Goal: Task Accomplishment & Management: Manage account settings

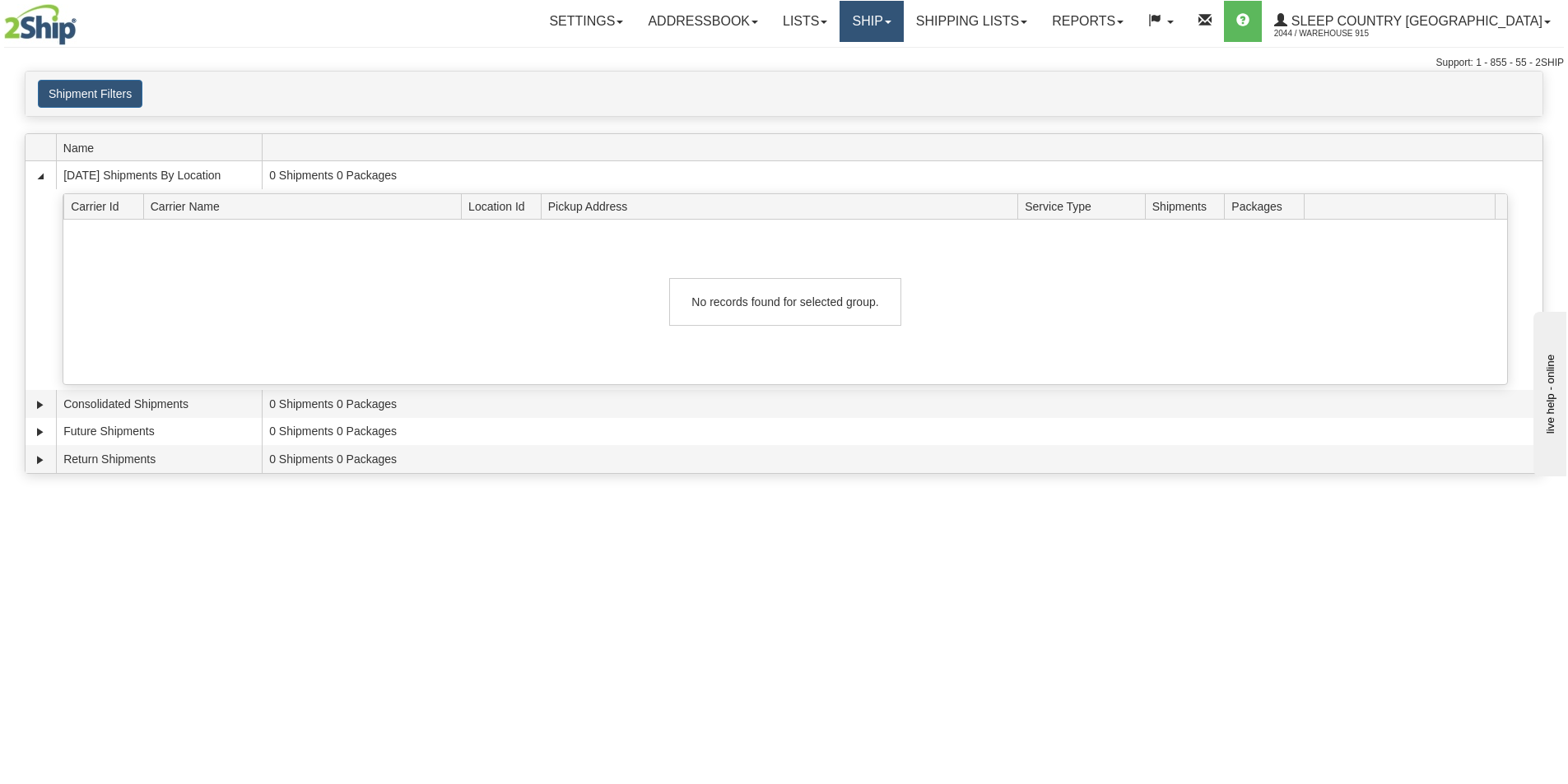
click at [903, 30] on link "Ship" at bounding box center [871, 21] width 64 height 41
click at [903, 53] on link "Ship Screen" at bounding box center [828, 57] width 149 height 21
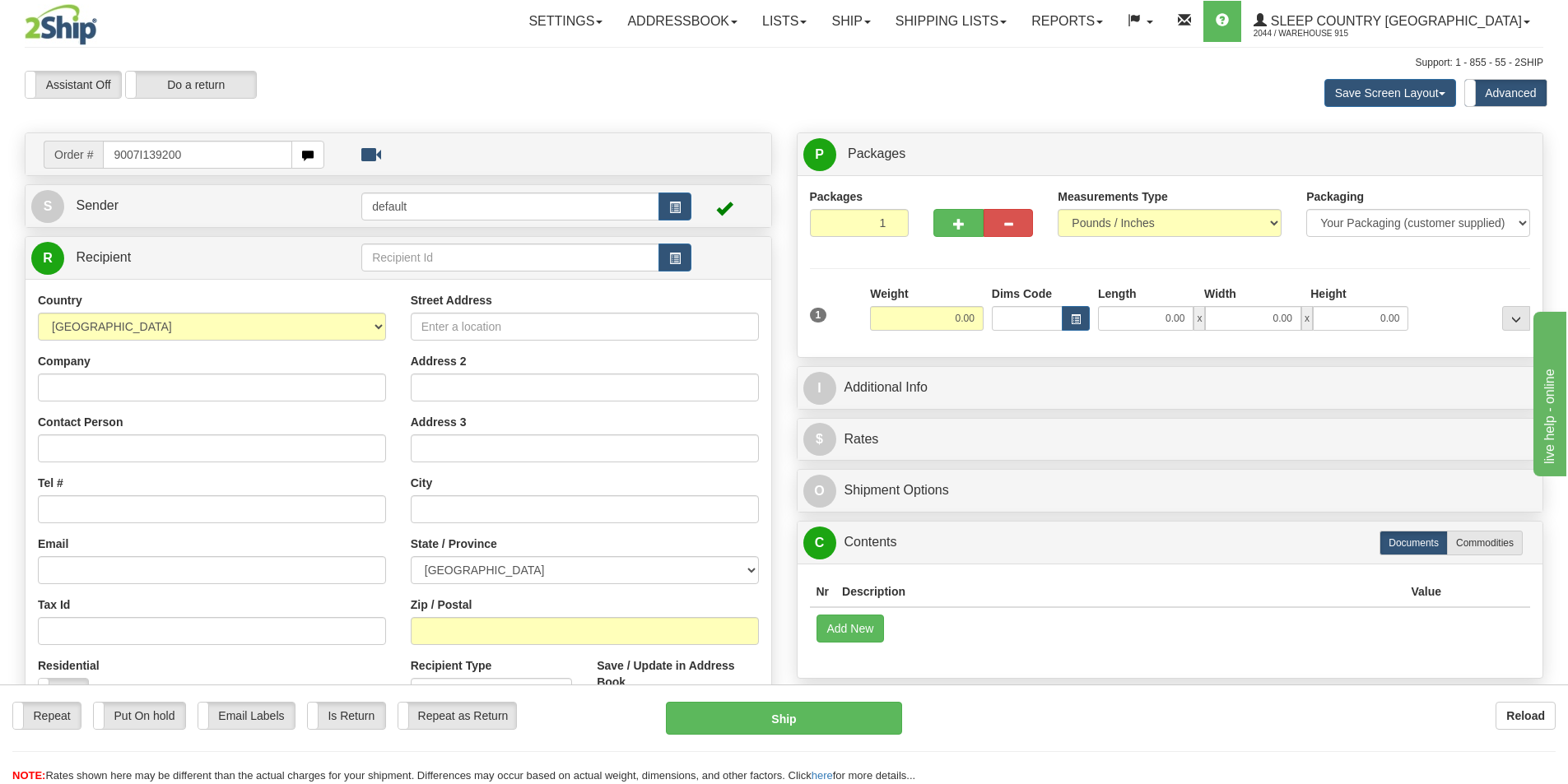
type input "9007I139200"
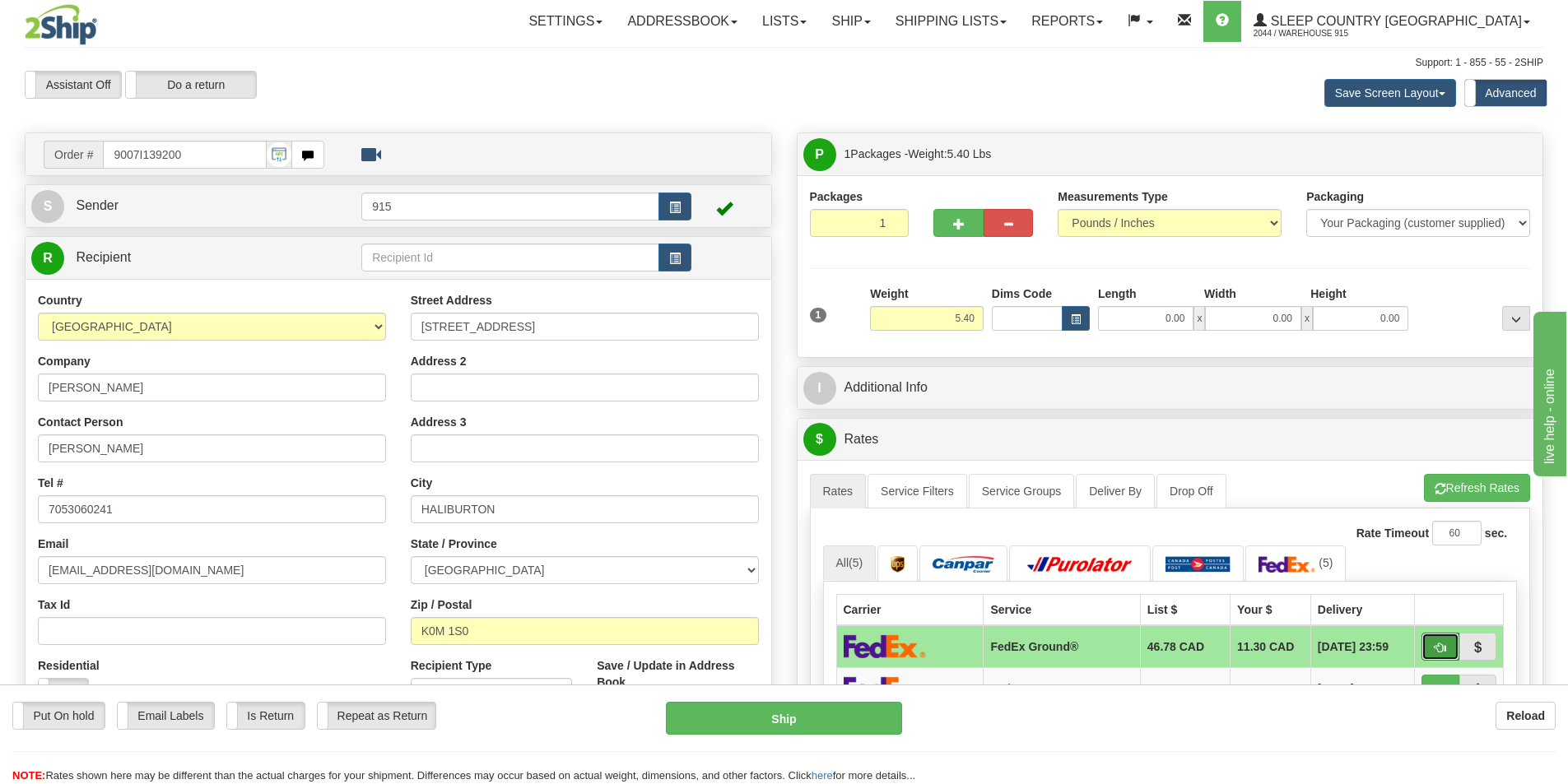
click at [1446, 654] on span "button" at bounding box center [1440, 648] width 11 height 11
type input "92"
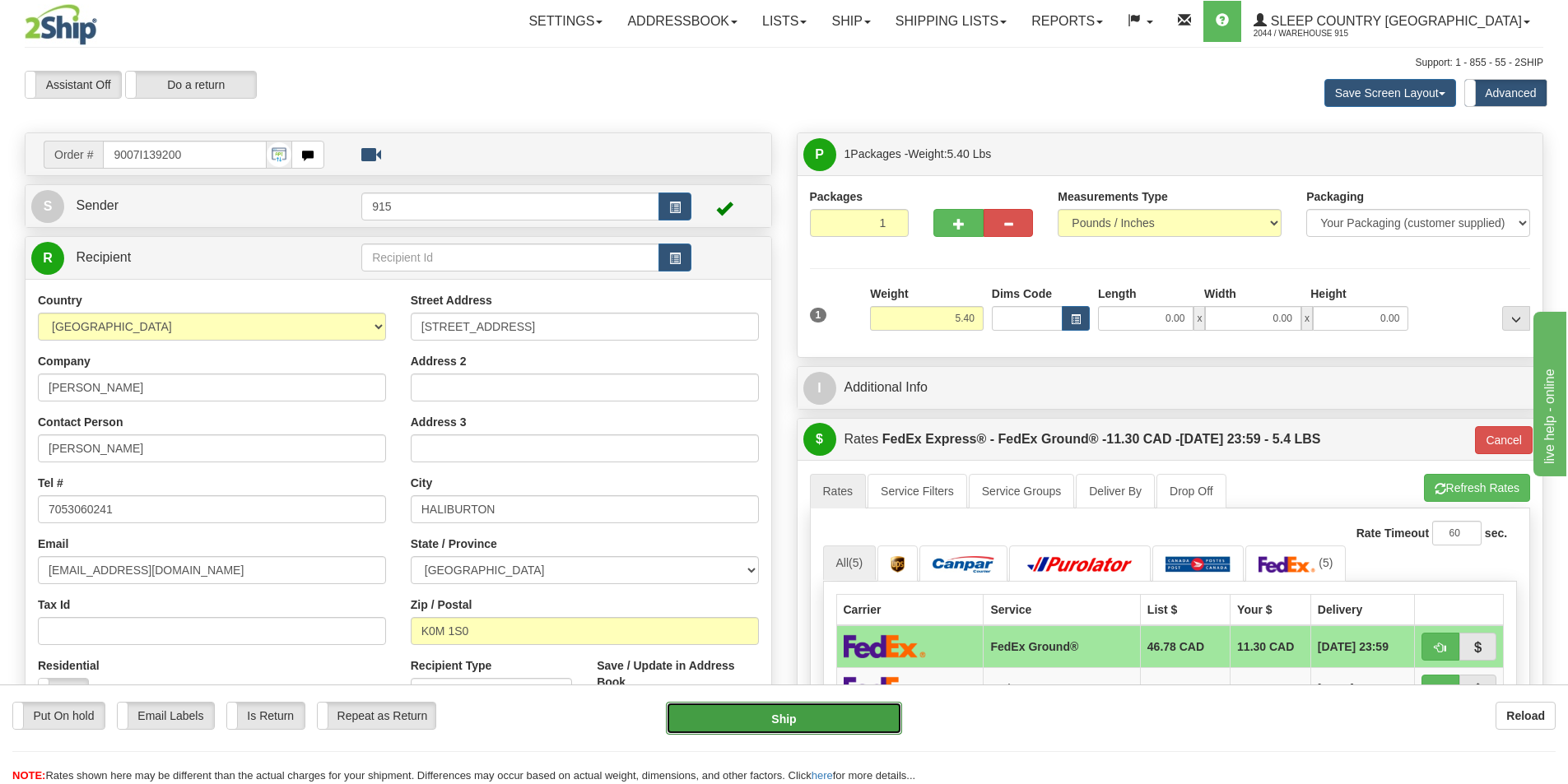
click at [867, 719] on button "Ship" at bounding box center [784, 718] width 236 height 33
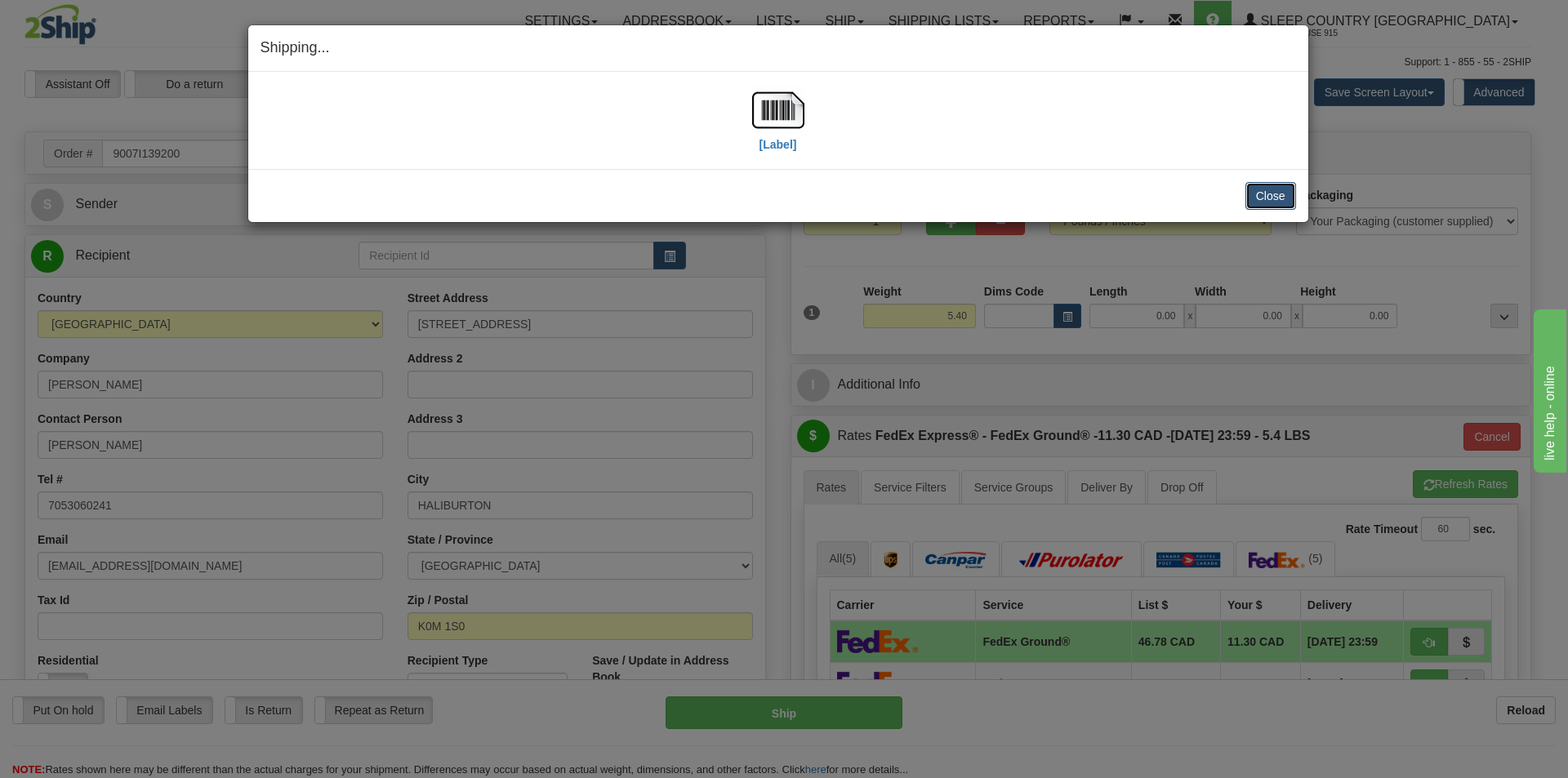
click at [1253, 197] on button "Close" at bounding box center [1270, 195] width 50 height 28
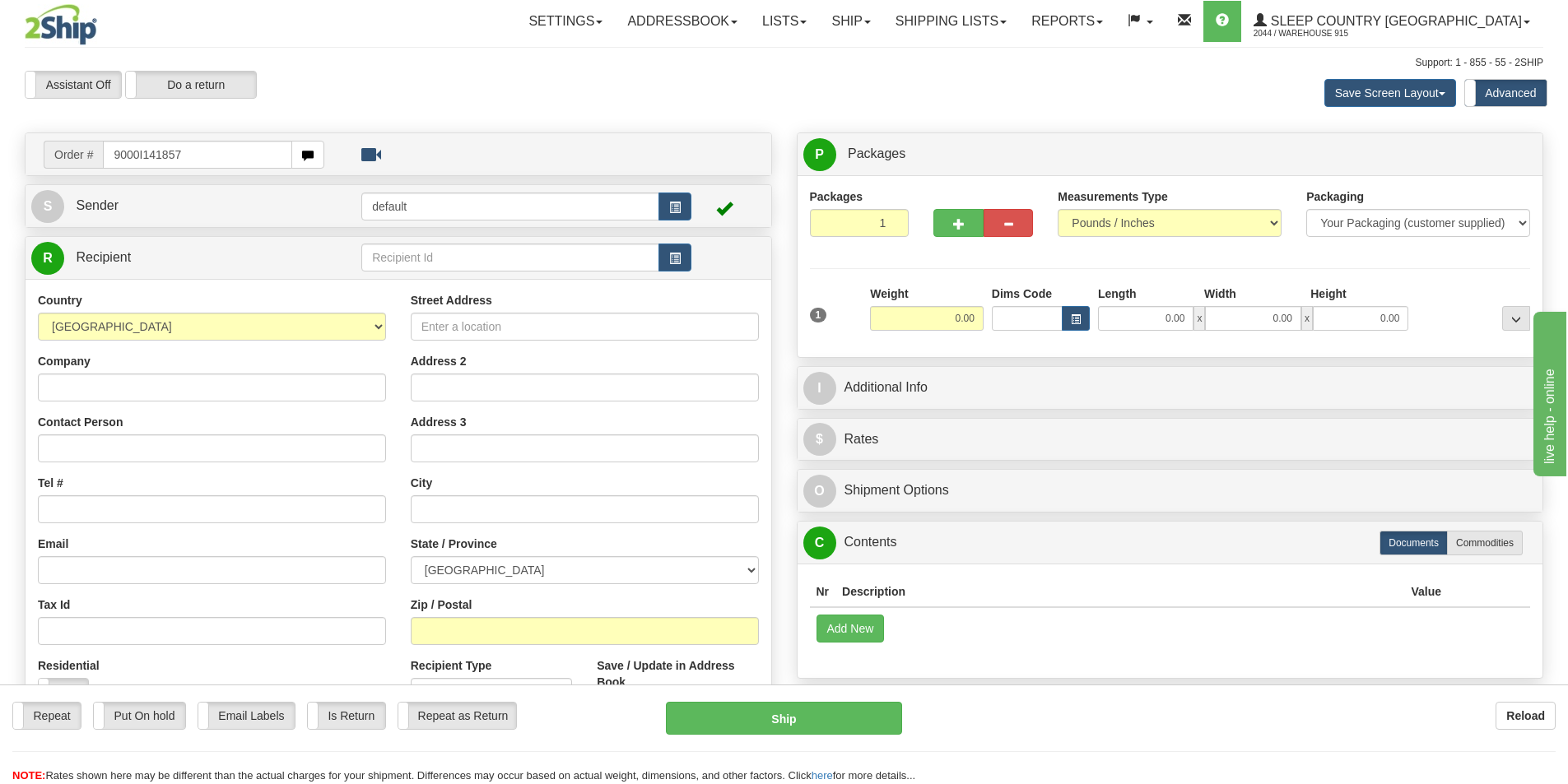
type input "9000I141857"
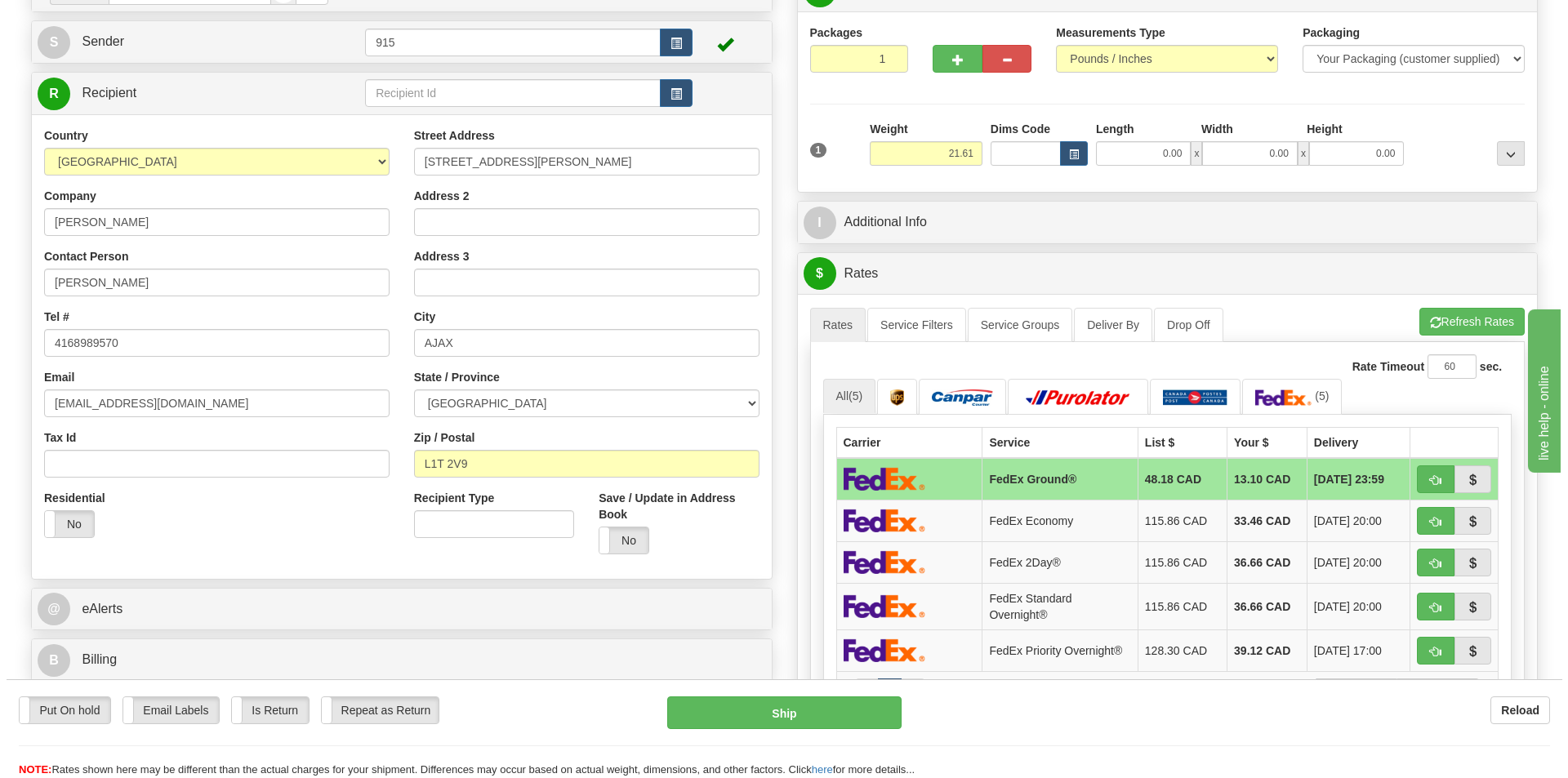
scroll to position [163, 0]
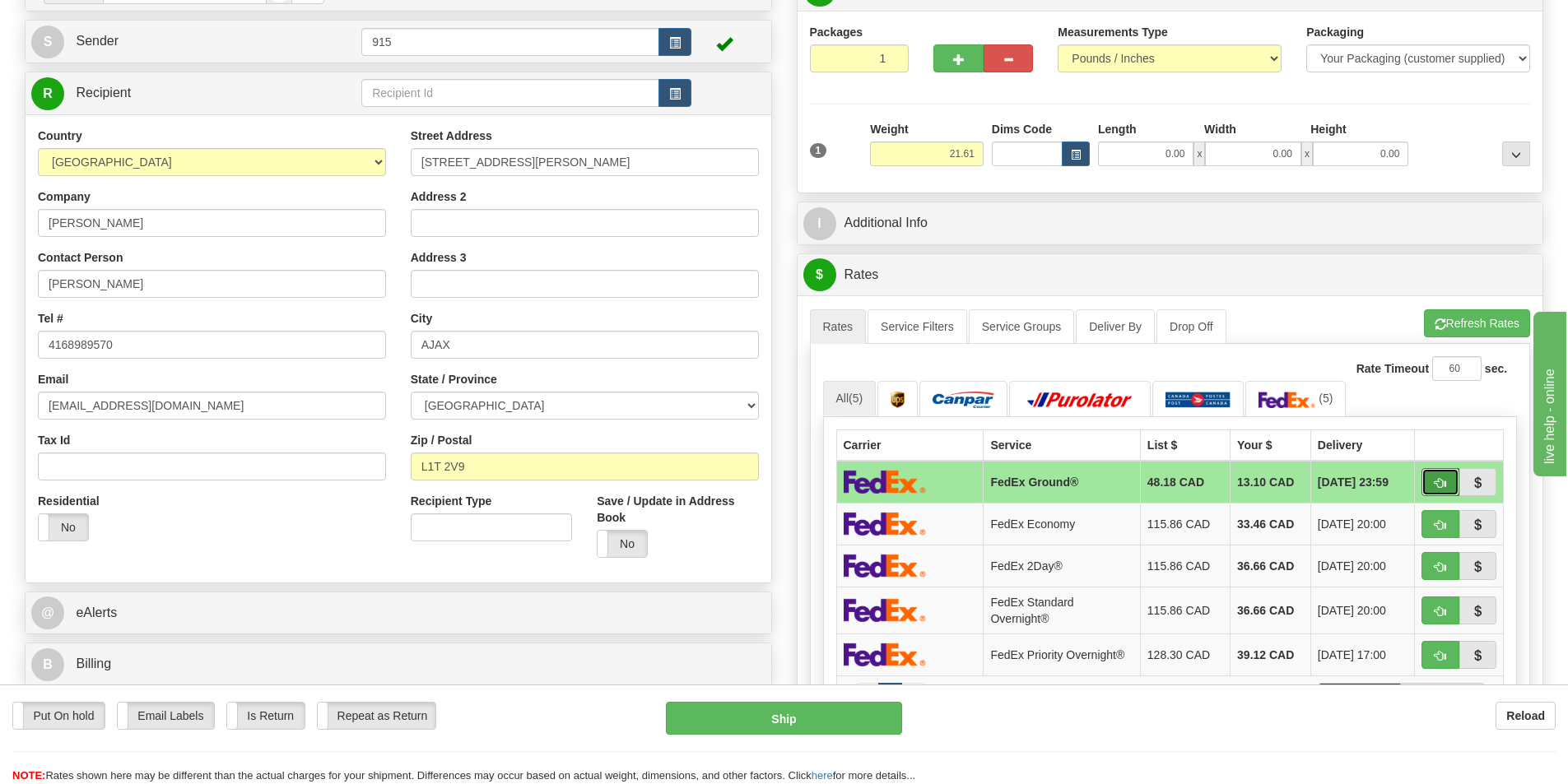
click at [1428, 478] on button "button" at bounding box center [1440, 482] width 38 height 28
type input "92"
click at [1447, 485] on button "button" at bounding box center [1440, 482] width 38 height 28
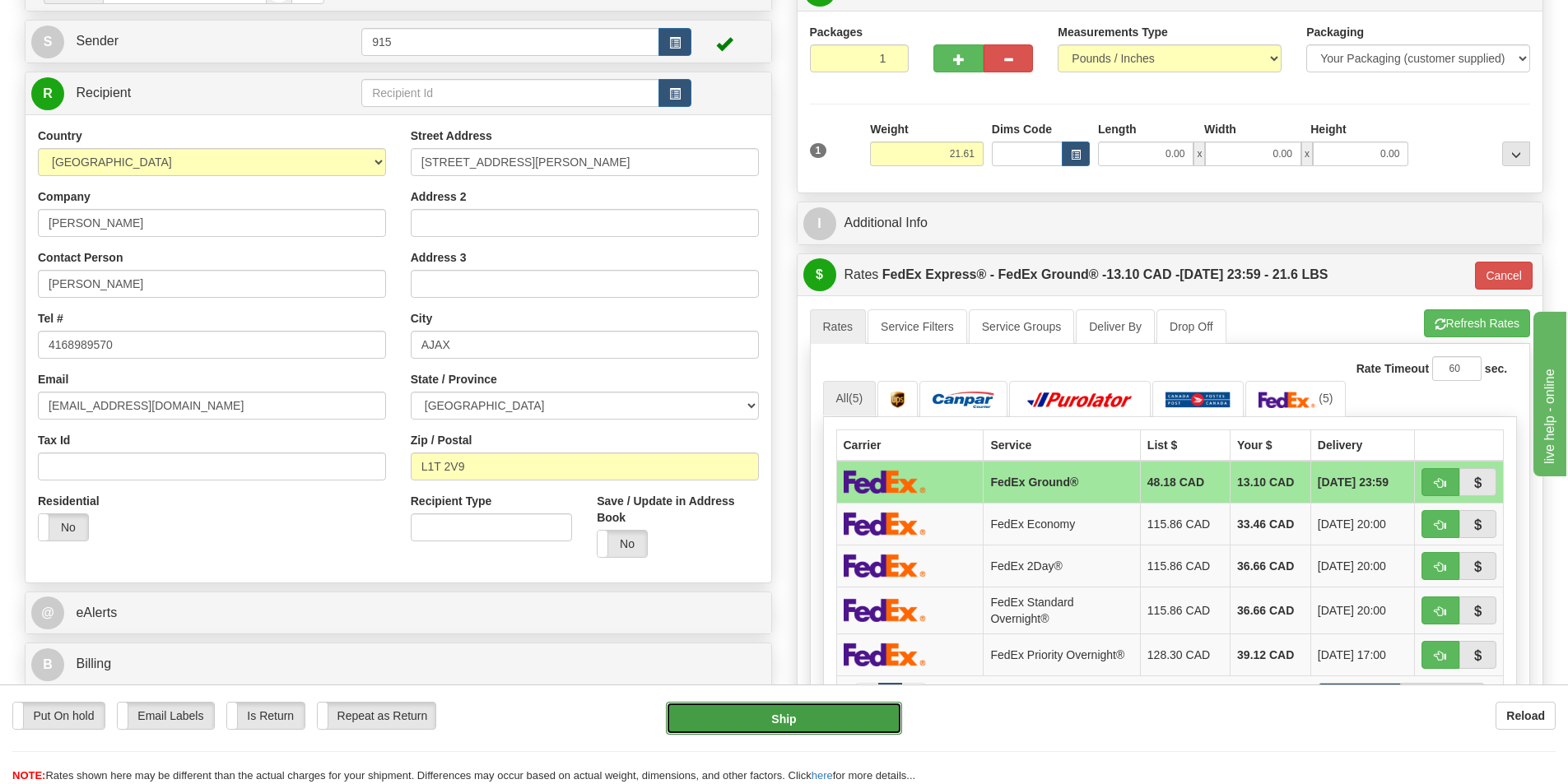
click at [851, 705] on button "Ship" at bounding box center [784, 718] width 236 height 33
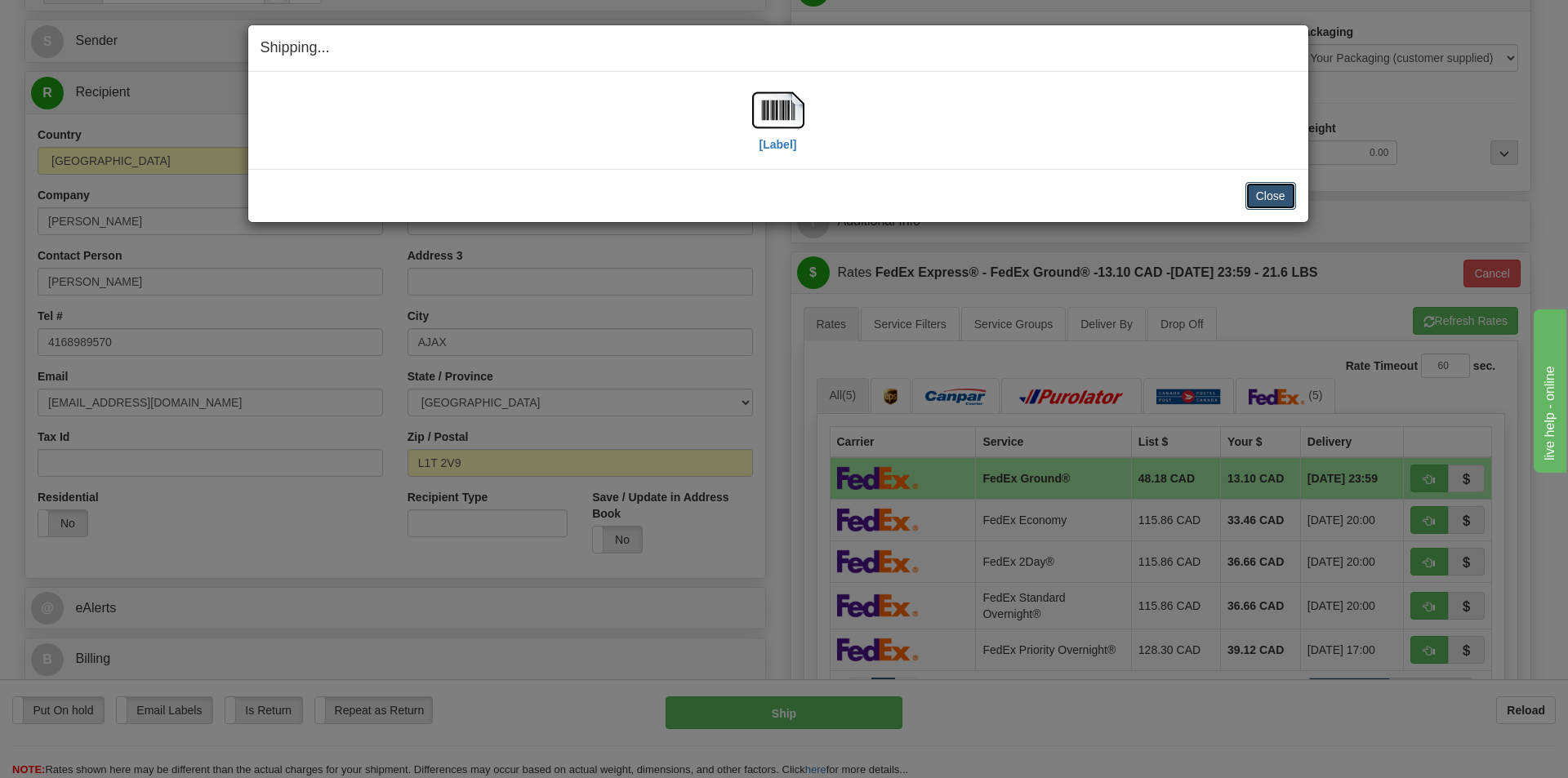
click at [1274, 197] on button "Close" at bounding box center [1270, 195] width 50 height 28
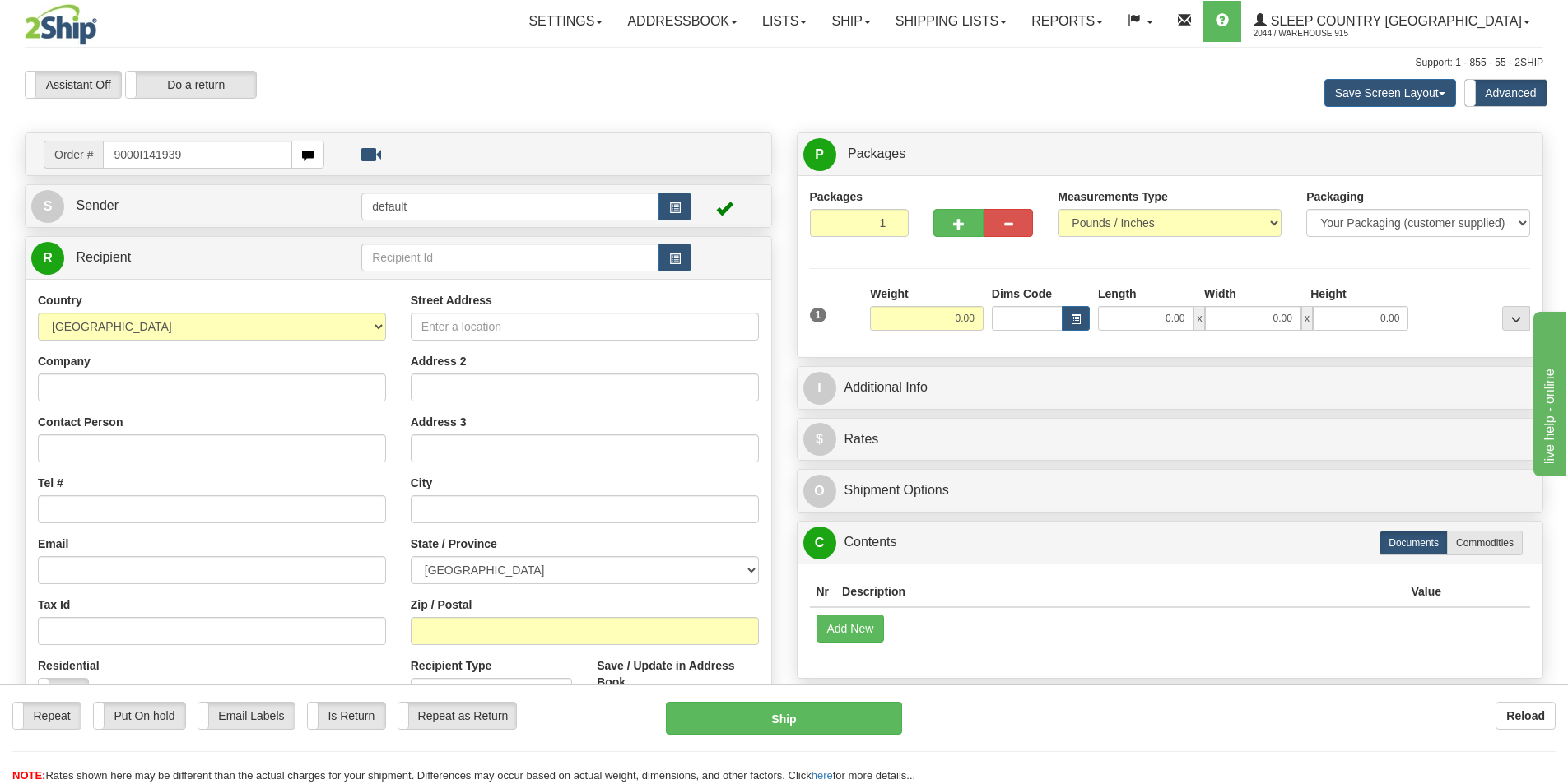
type input "9000I141939"
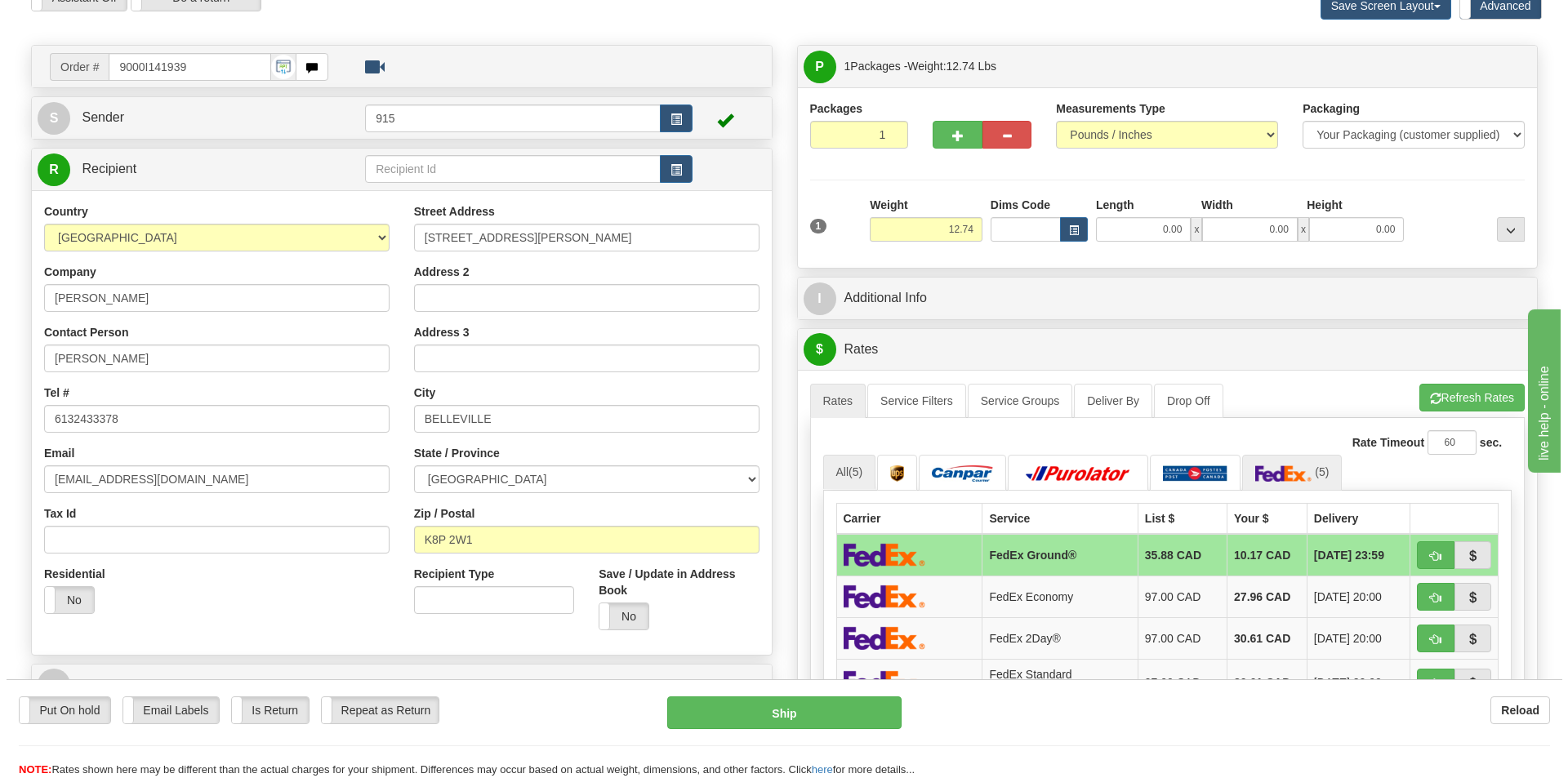
scroll to position [163, 0]
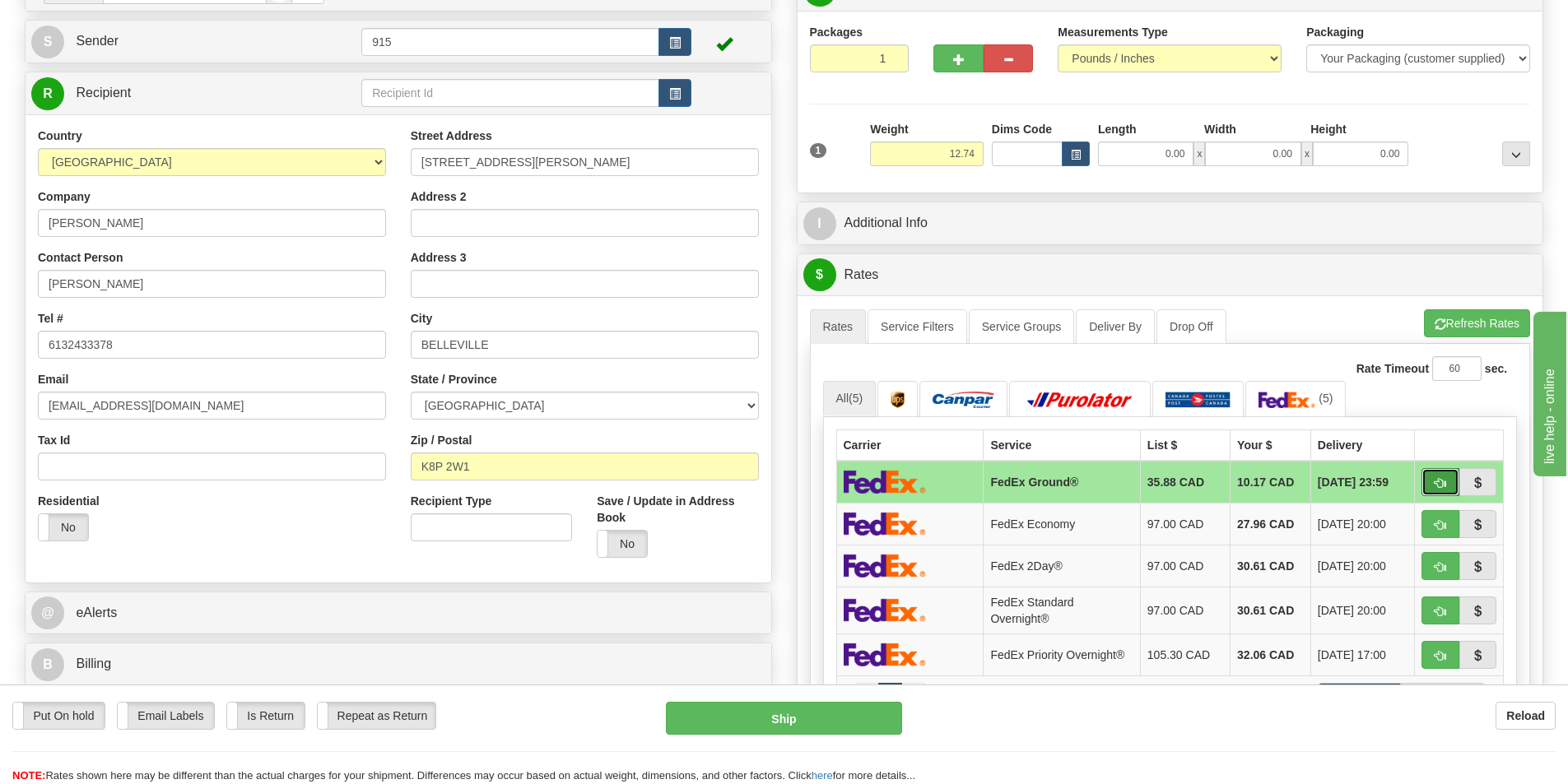
click at [1442, 487] on span "button" at bounding box center [1440, 484] width 11 height 11
type input "92"
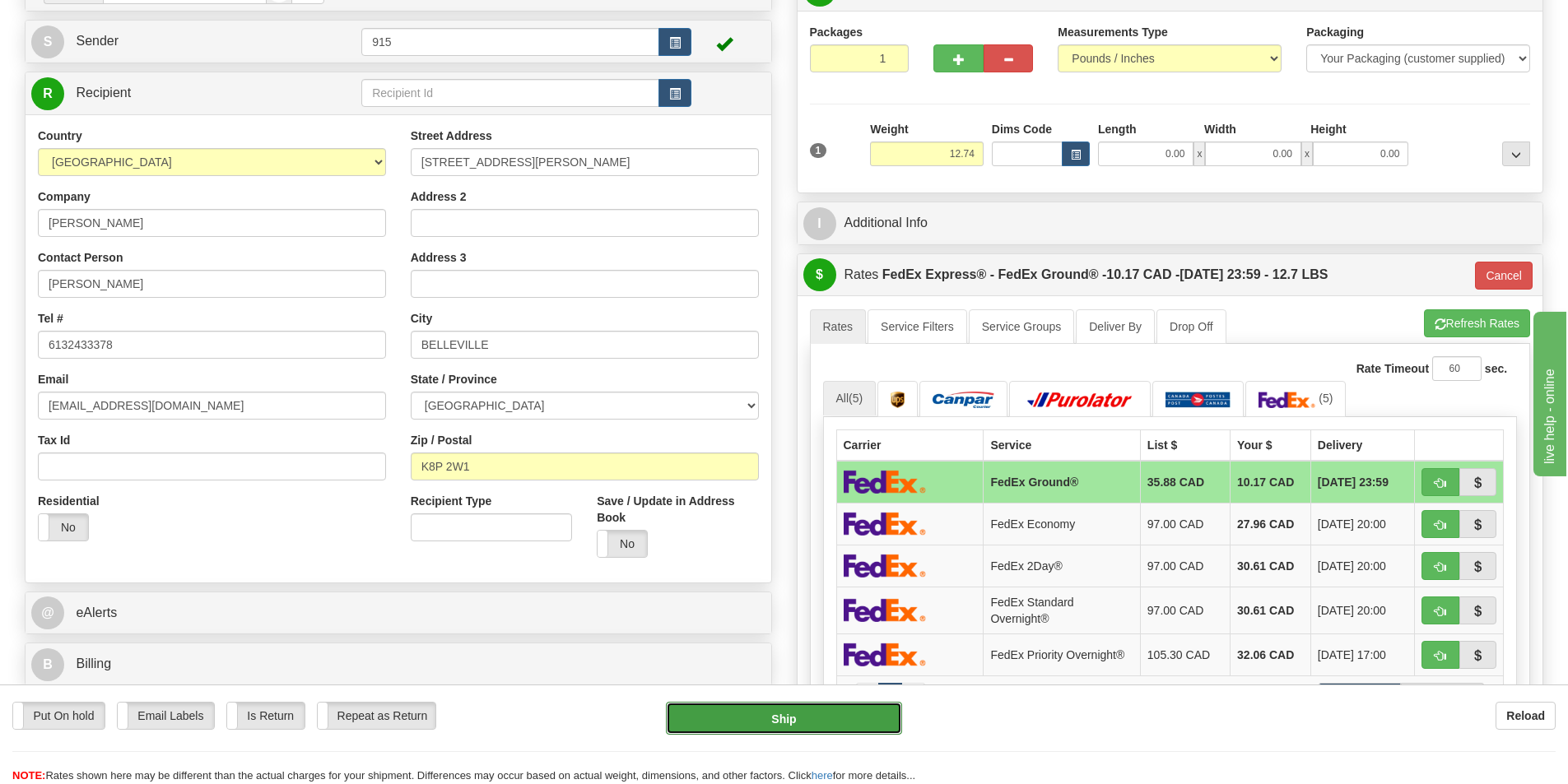
click at [865, 707] on button "Ship" at bounding box center [784, 718] width 236 height 33
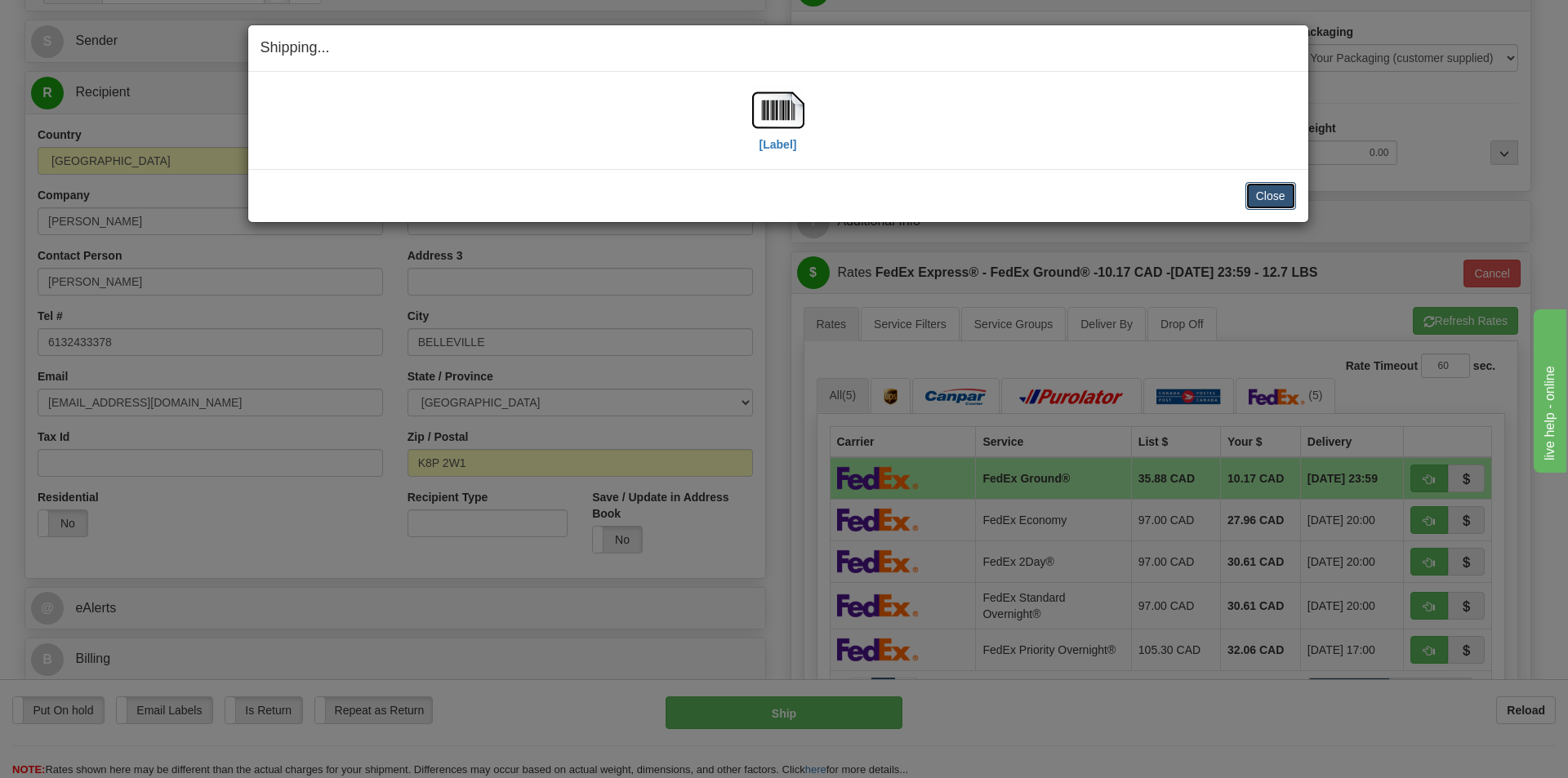
click at [1280, 191] on button "Close" at bounding box center [1270, 195] width 50 height 28
click at [1265, 192] on button "Close" at bounding box center [1270, 195] width 50 height 28
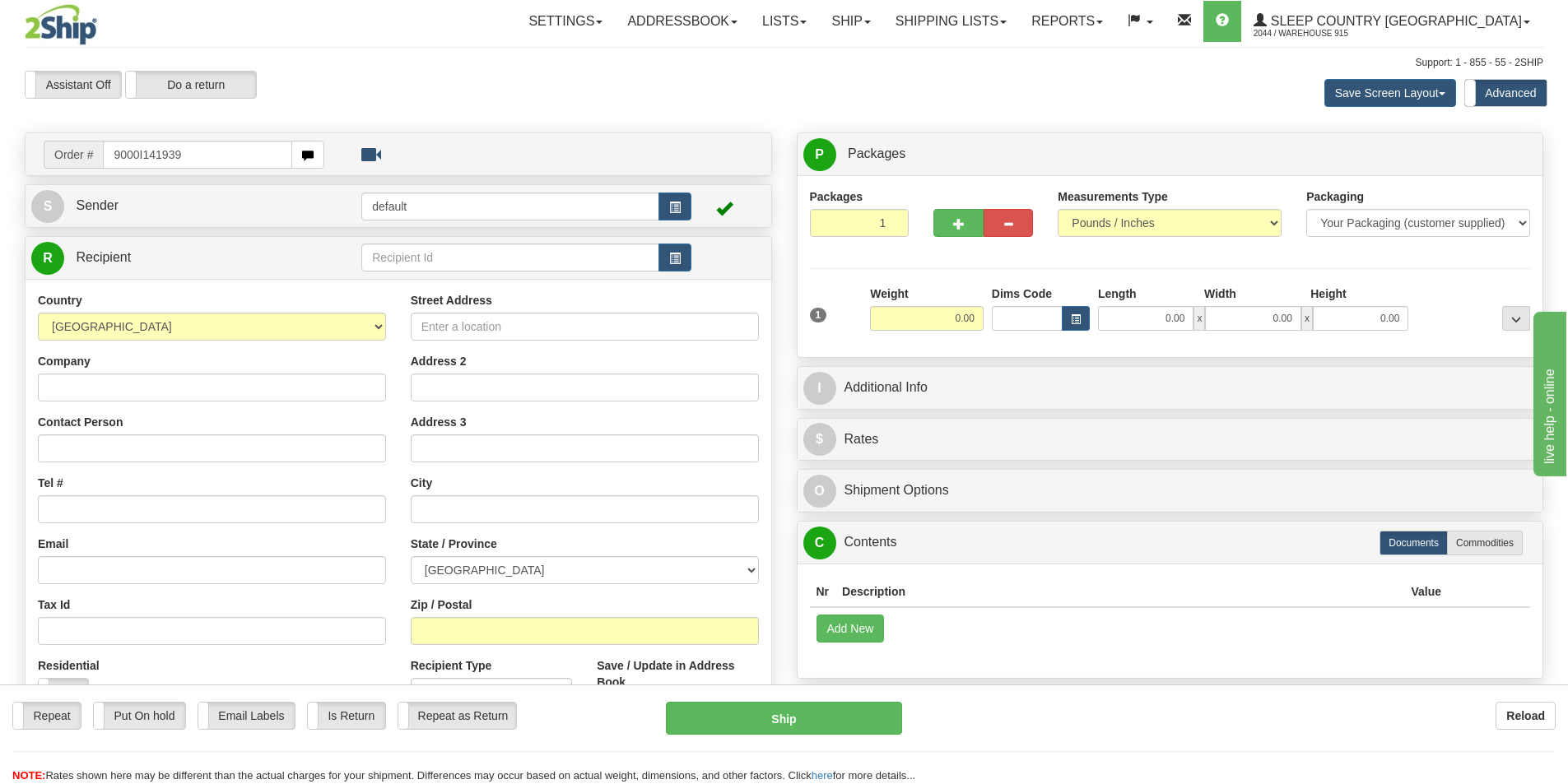
type input "9000I141939"
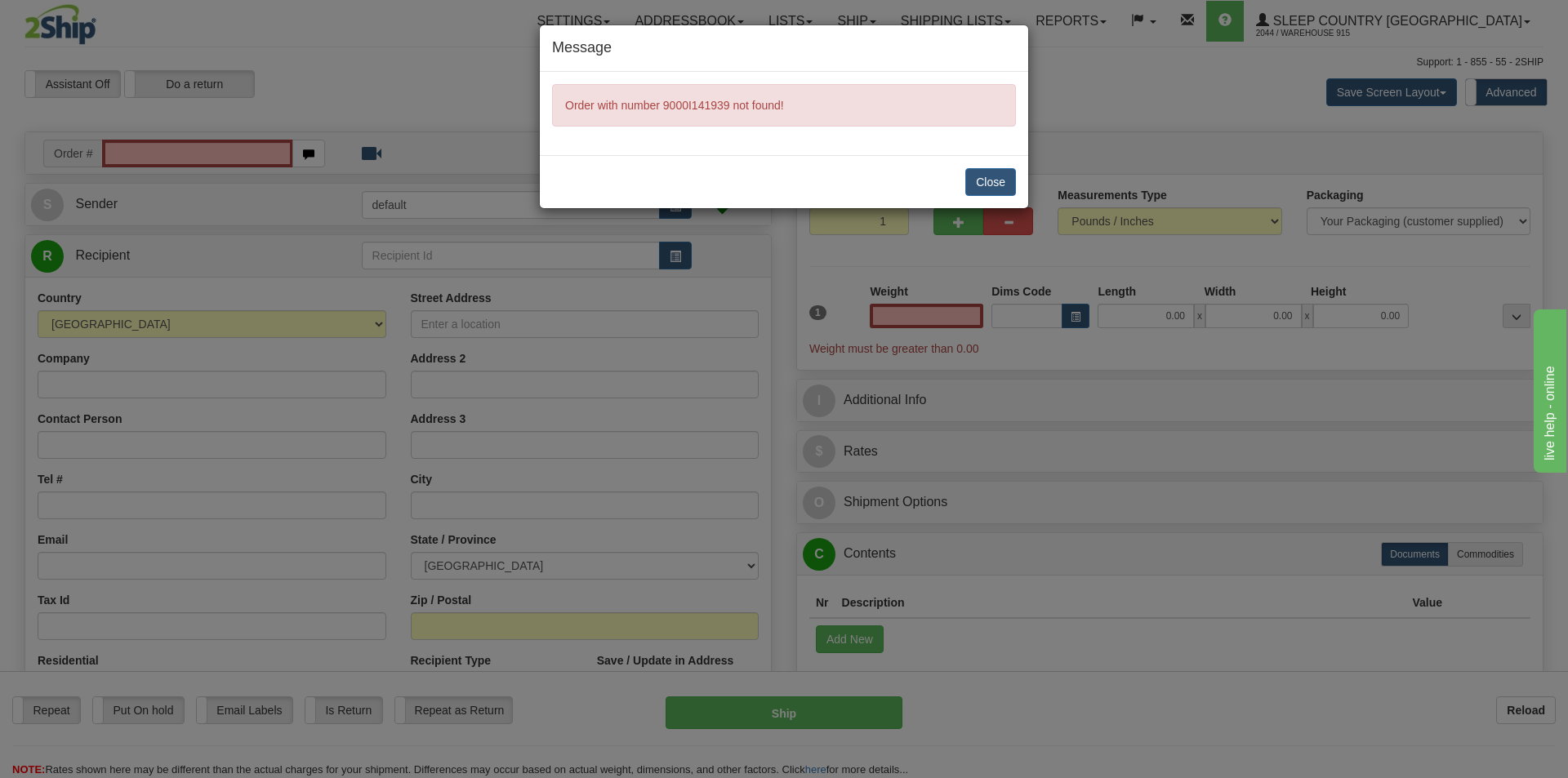
type input "0.00"
click at [995, 182] on button "Close" at bounding box center [990, 182] width 50 height 28
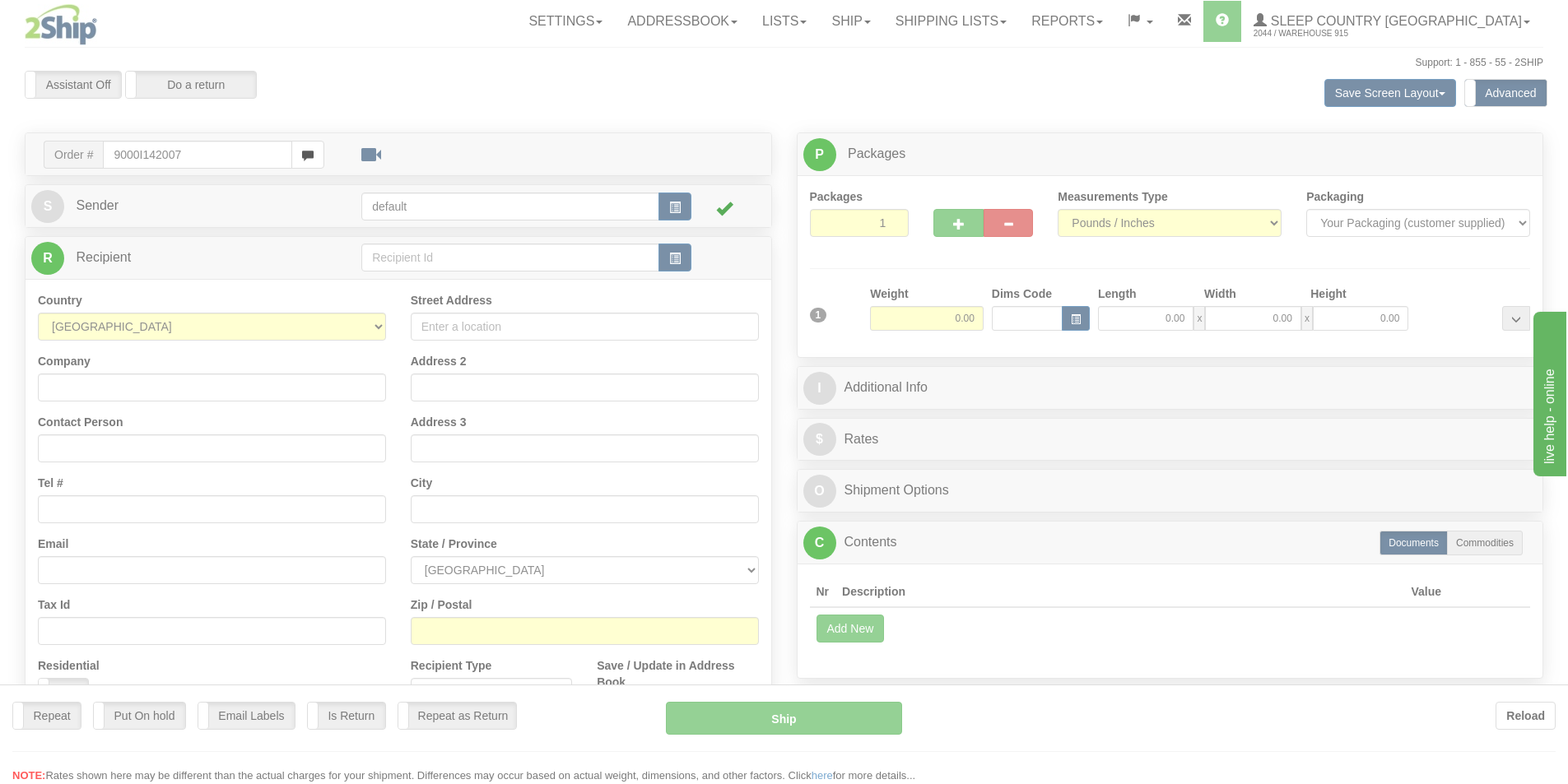
type input "9000I142007"
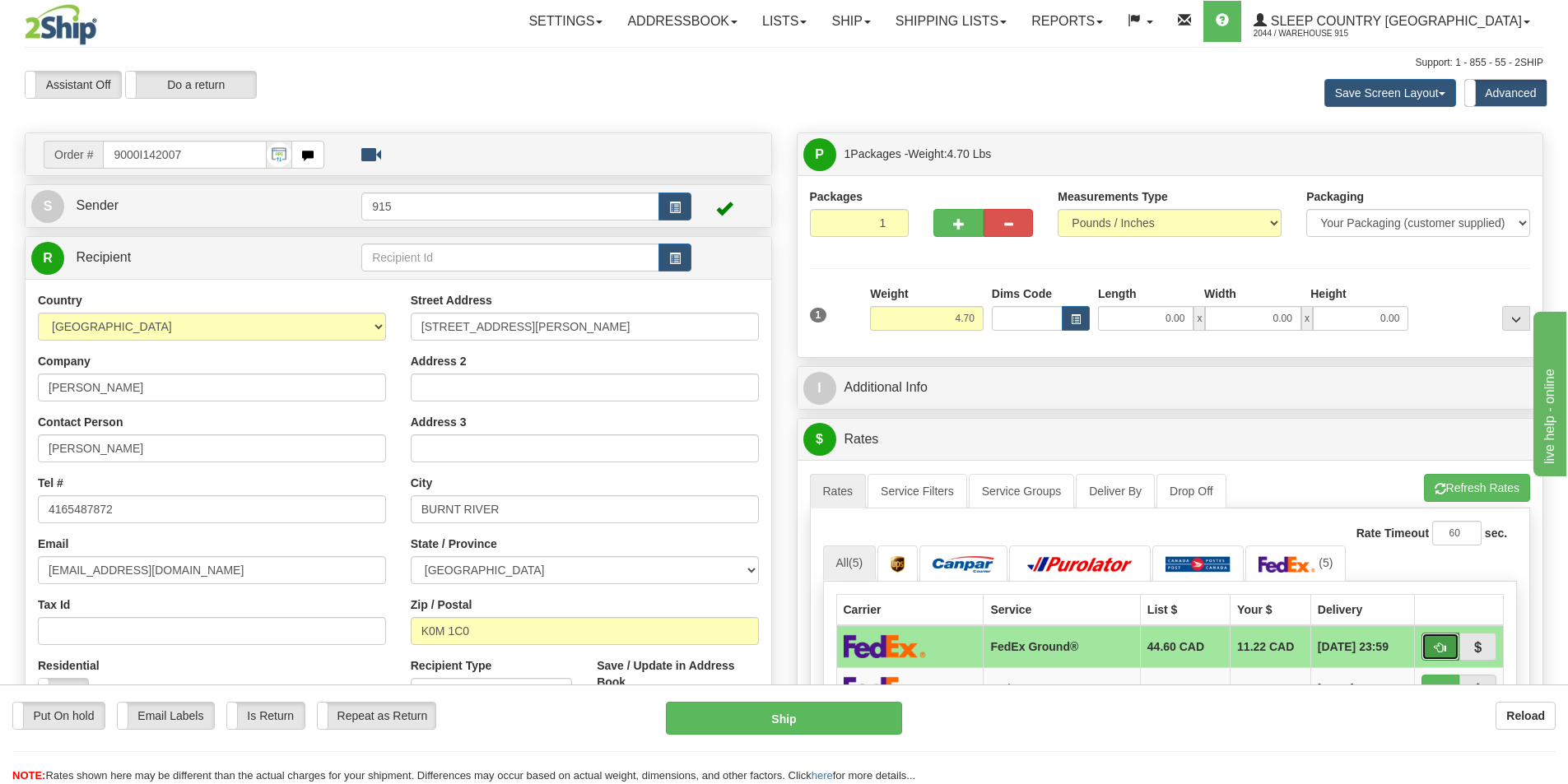
click at [1438, 643] on span "button" at bounding box center [1440, 648] width 11 height 11
type input "92"
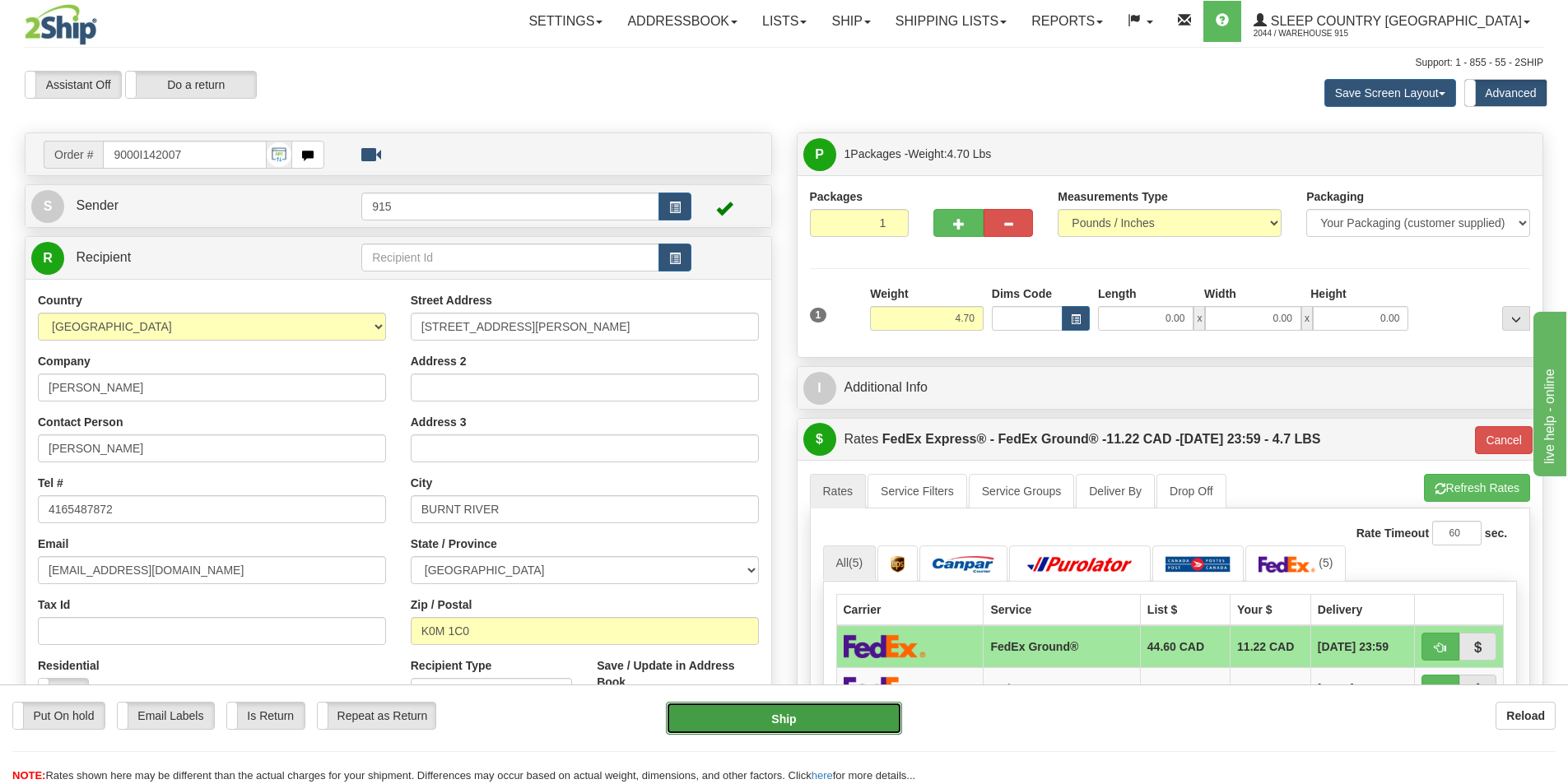
click at [815, 711] on button "Ship" at bounding box center [784, 718] width 236 height 33
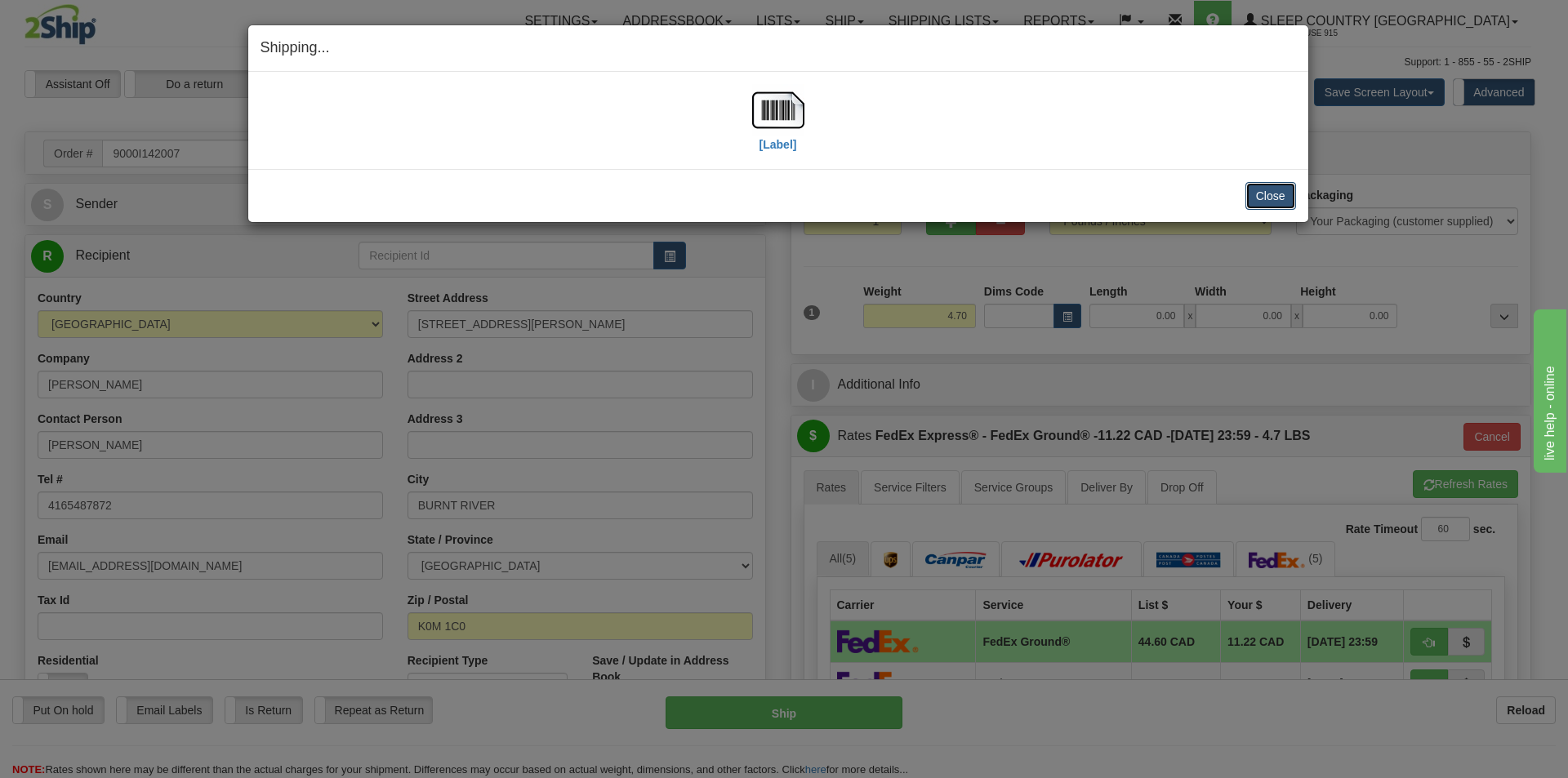
click at [1283, 191] on button "Close" at bounding box center [1270, 195] width 50 height 28
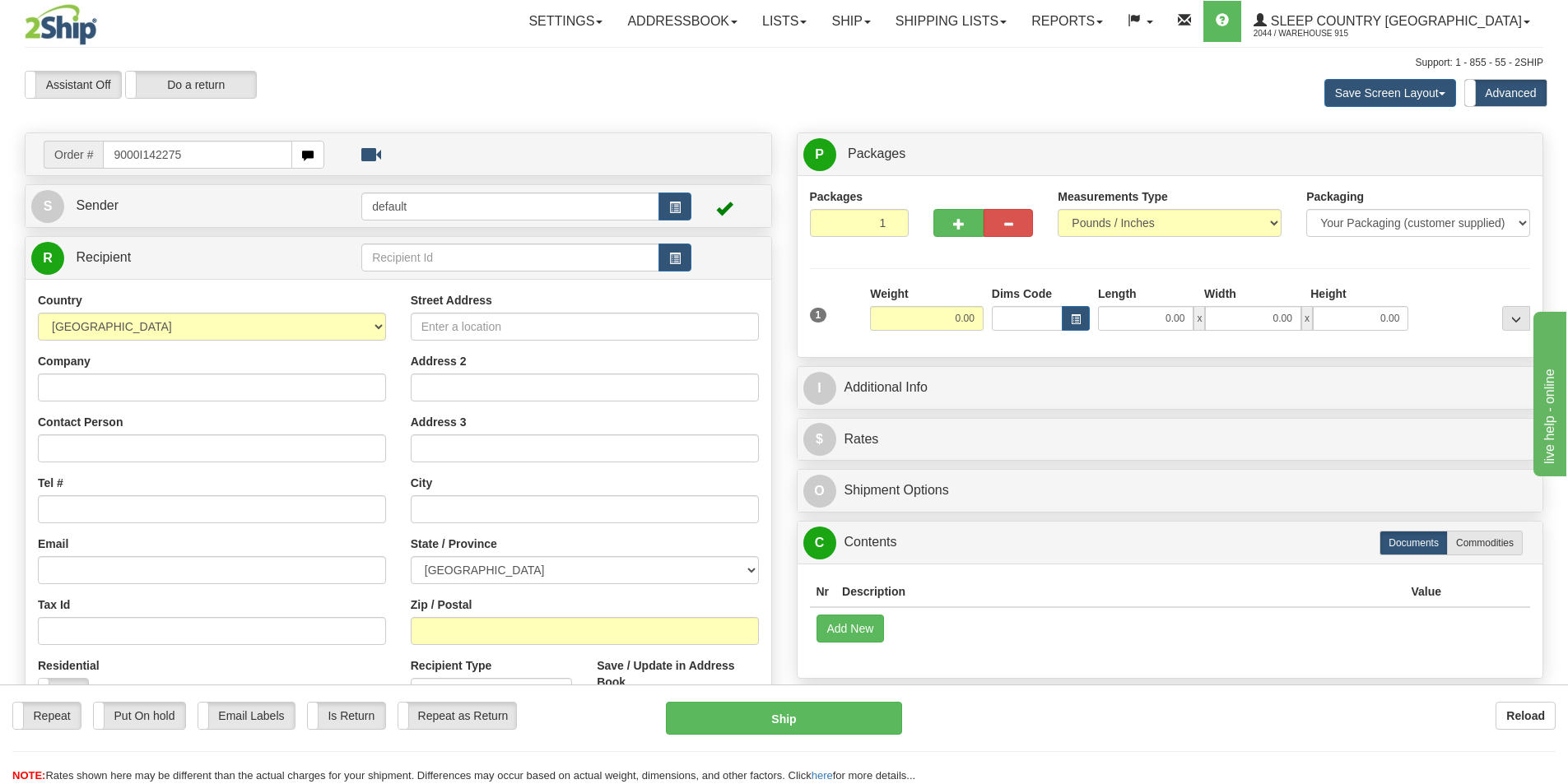
type input "9000I142275"
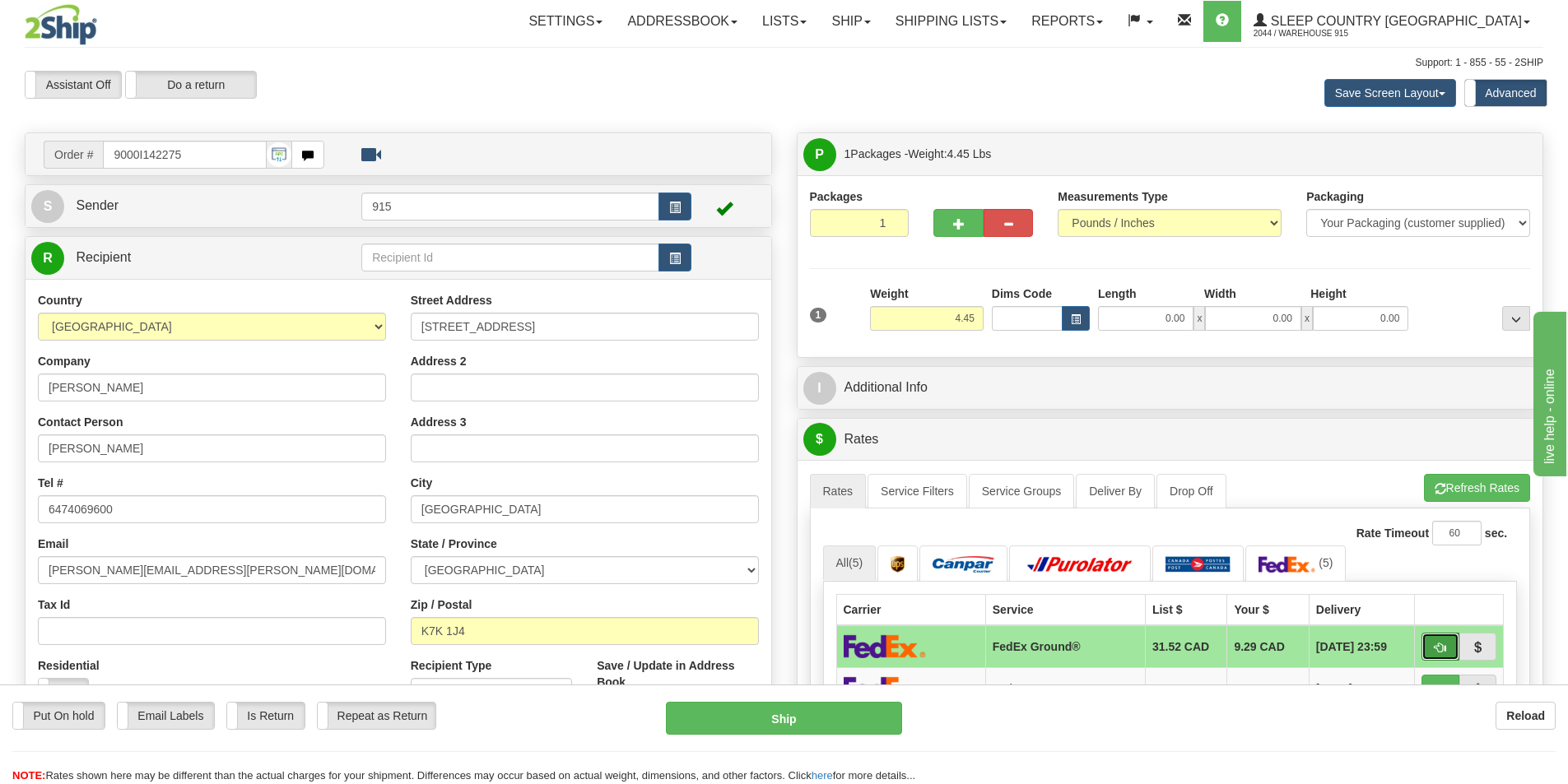
click at [1435, 646] on span "button" at bounding box center [1440, 648] width 11 height 11
type input "92"
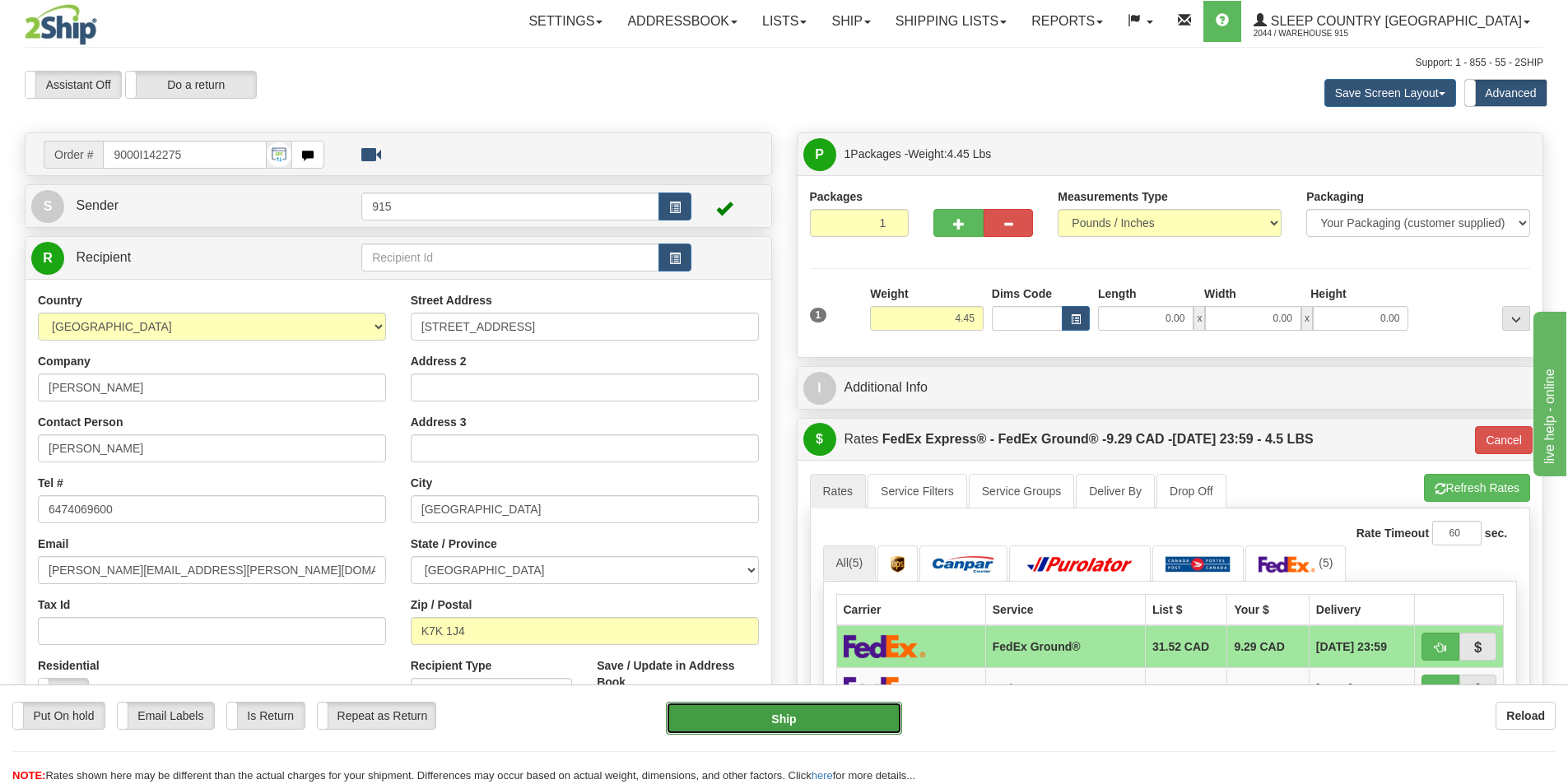
click at [826, 713] on button "Ship" at bounding box center [784, 718] width 236 height 33
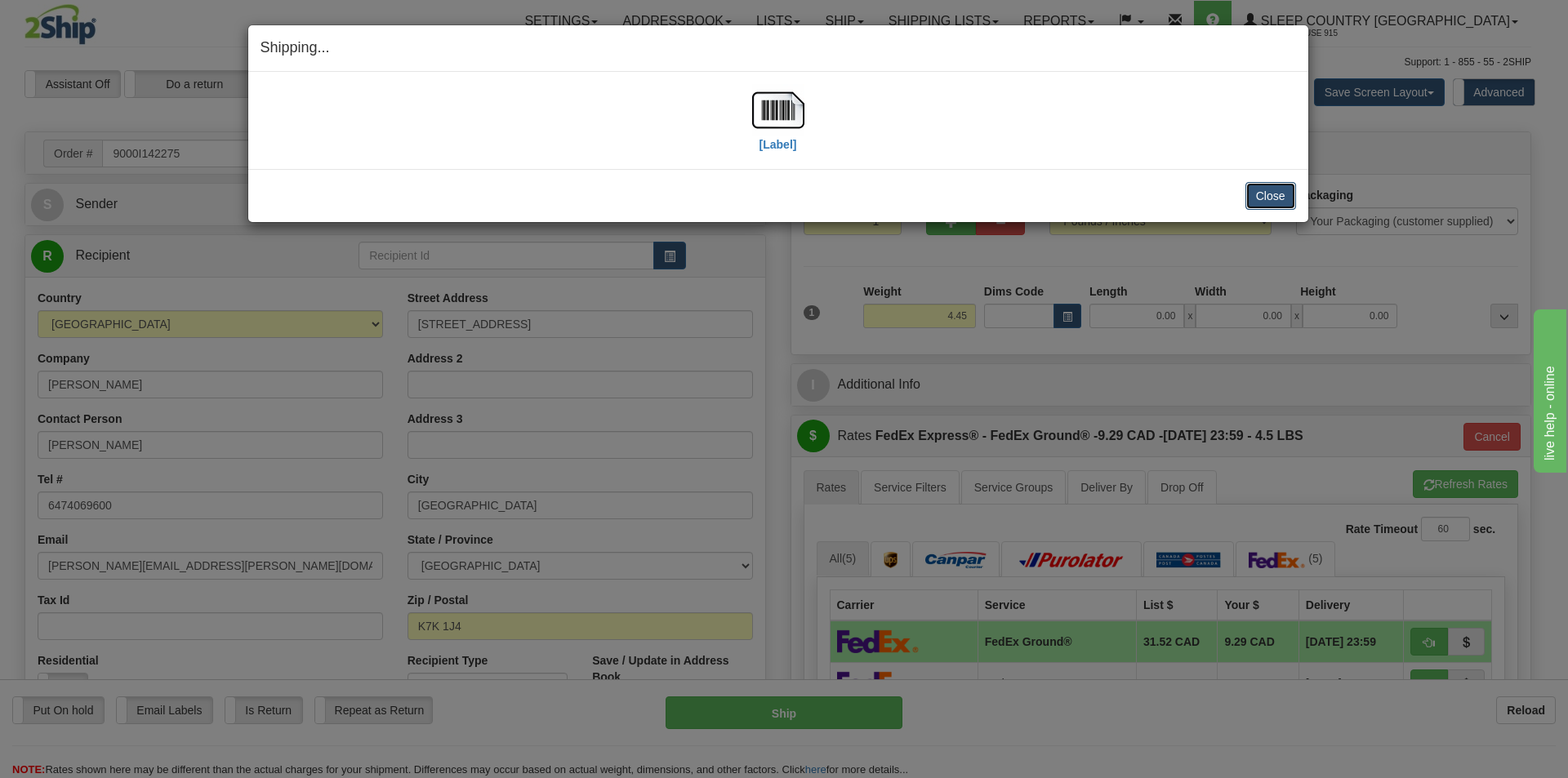
click at [1279, 203] on button "Close" at bounding box center [1270, 195] width 50 height 28
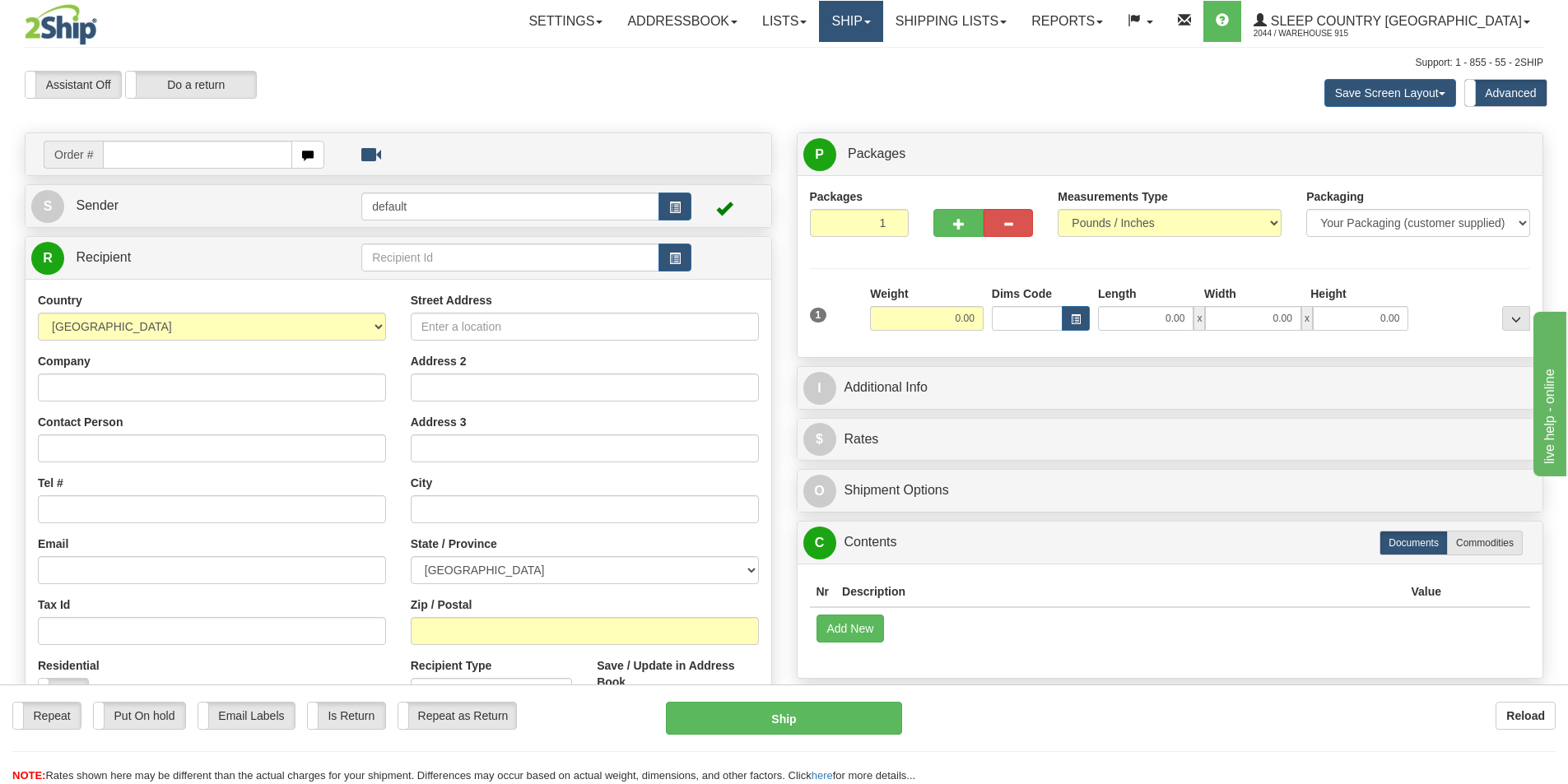
click at [883, 22] on link "Ship" at bounding box center [850, 21] width 64 height 41
click at [1086, 82] on div "Save Screen Layout Save Layout Reset to Default Standard Advanced" at bounding box center [1234, 93] width 643 height 44
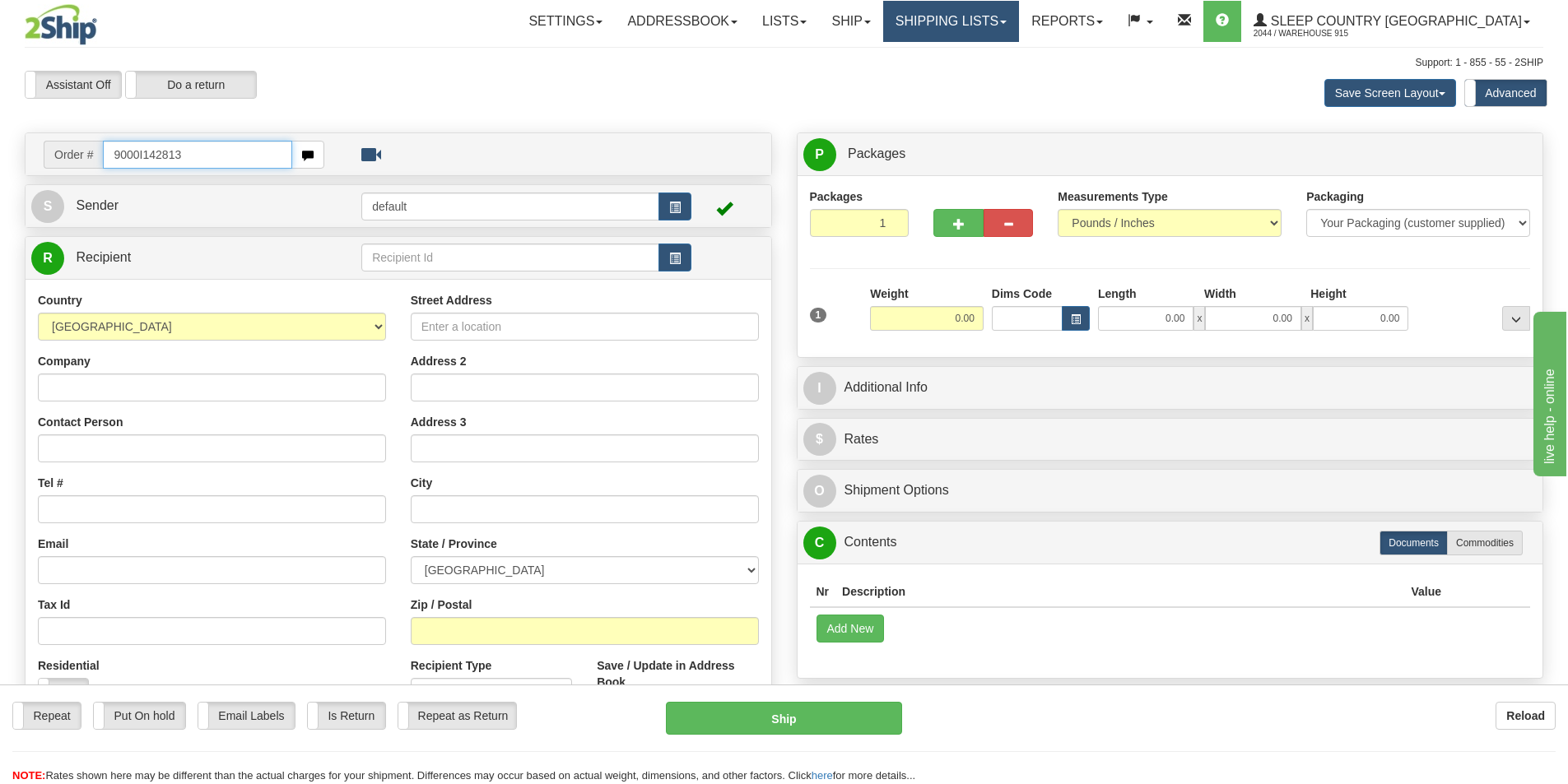
type input "9000I142813"
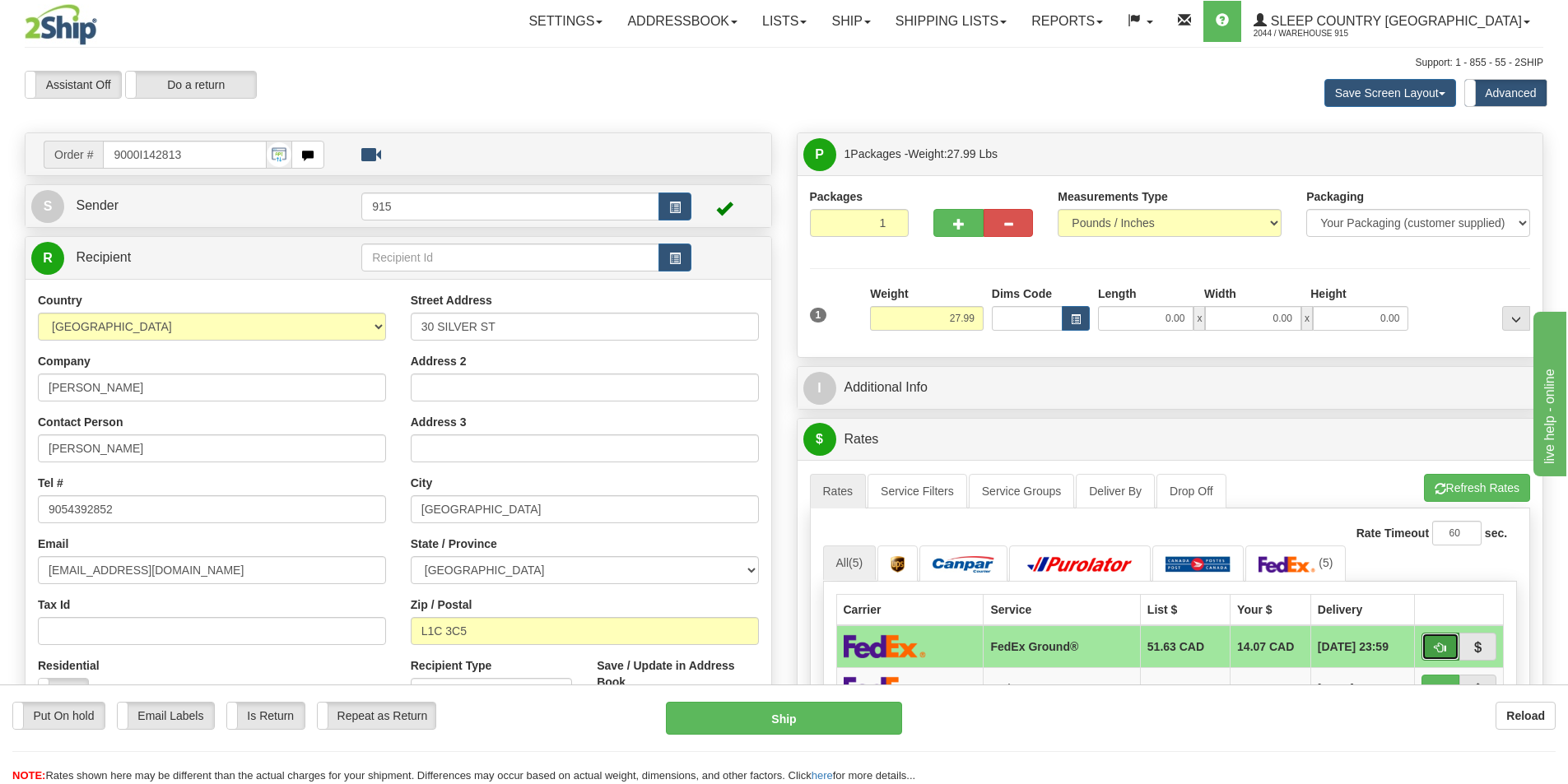
click at [1426, 647] on button "button" at bounding box center [1440, 646] width 38 height 28
type input "92"
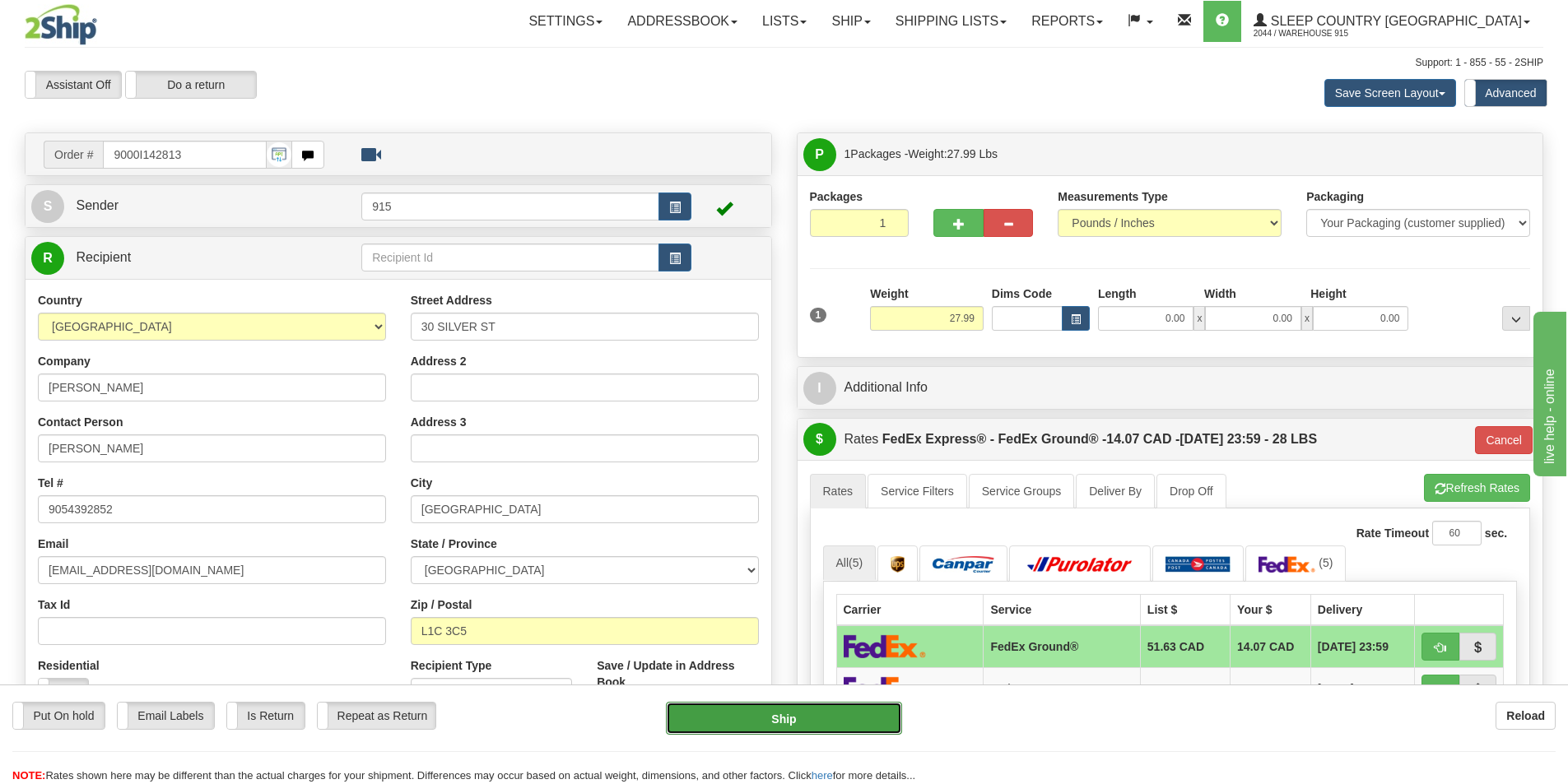
click at [833, 720] on button "Ship" at bounding box center [784, 718] width 236 height 33
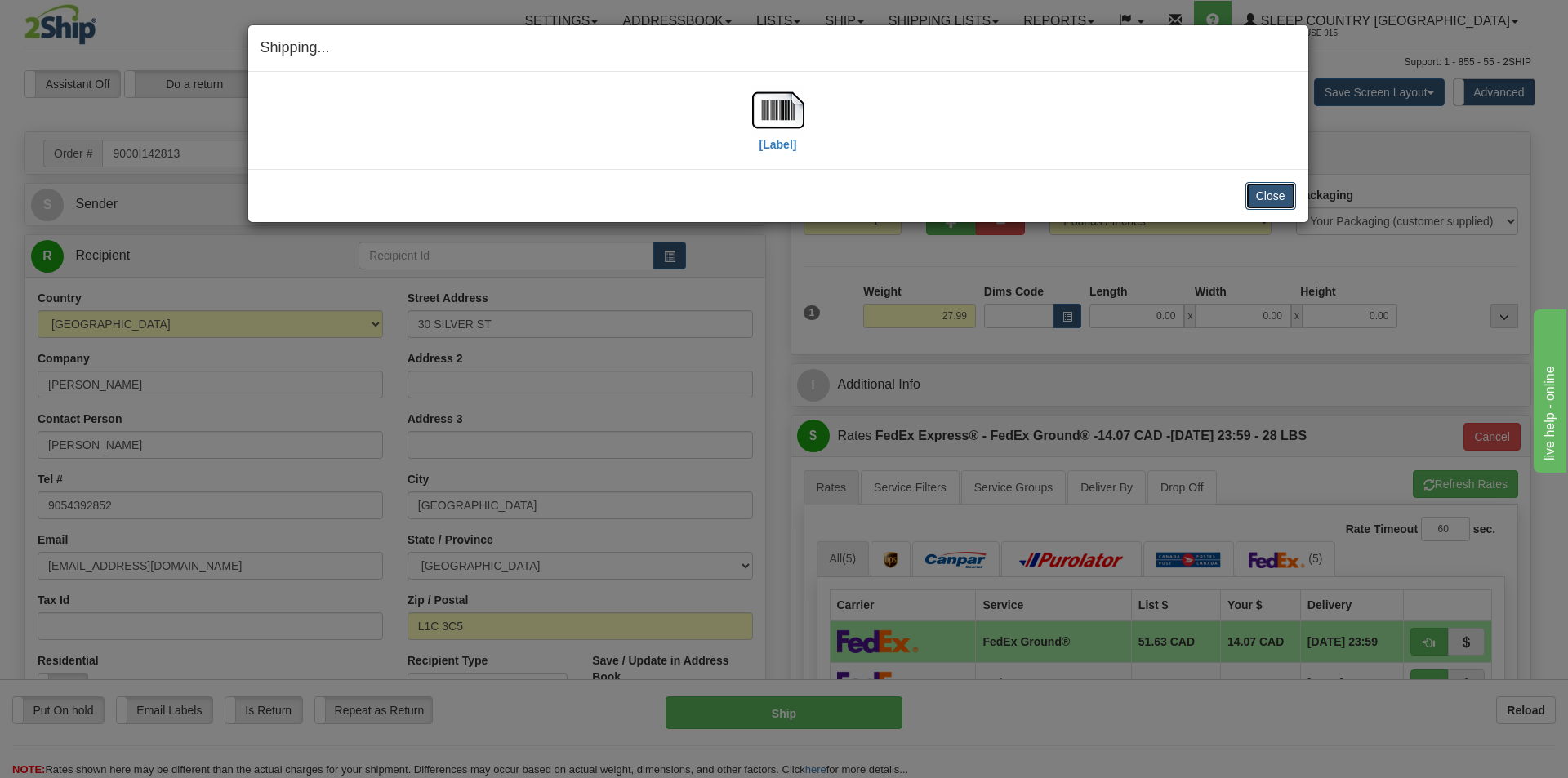
click at [1278, 187] on button "Close" at bounding box center [1270, 195] width 50 height 28
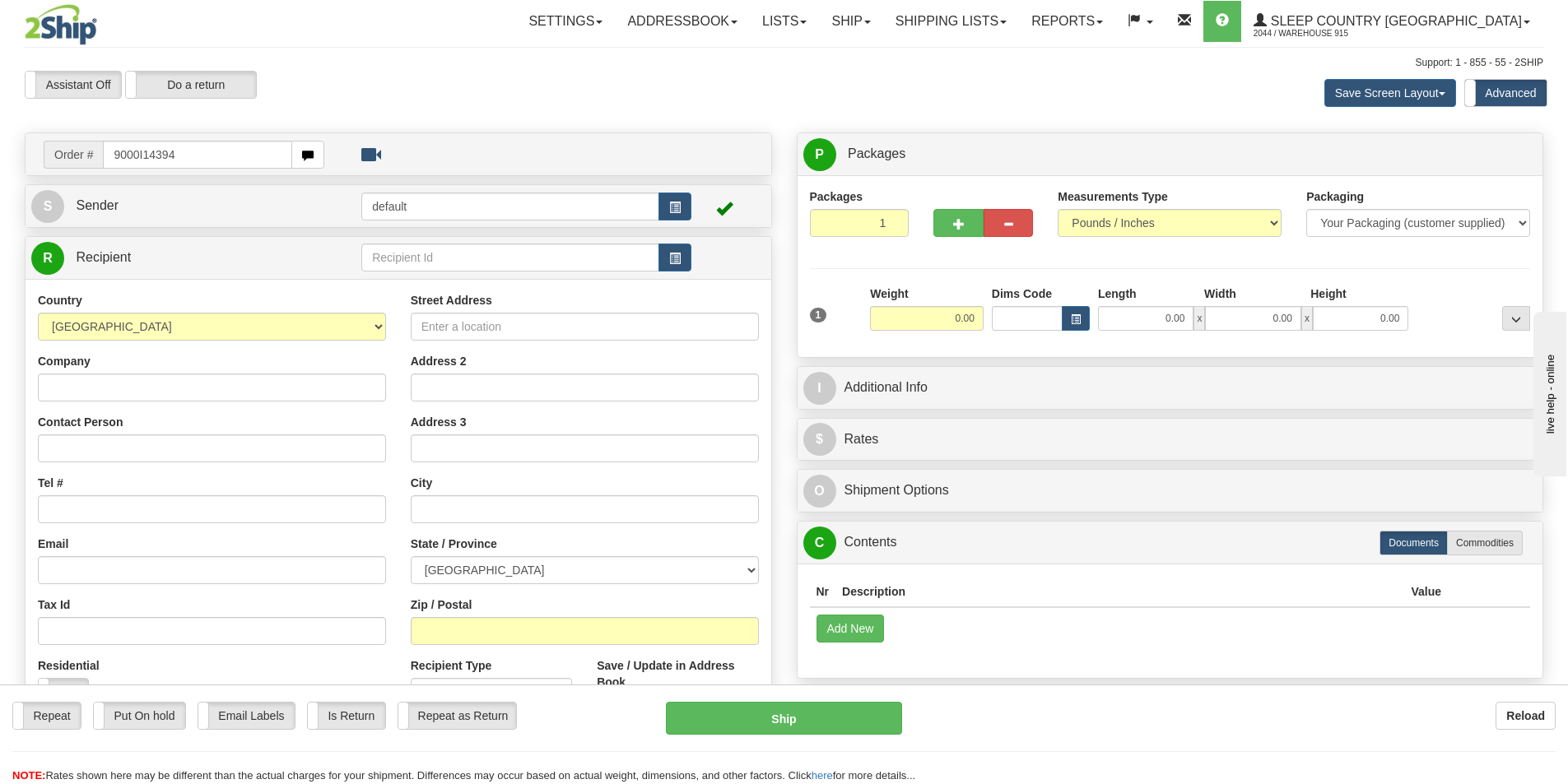
type input "9000I143949"
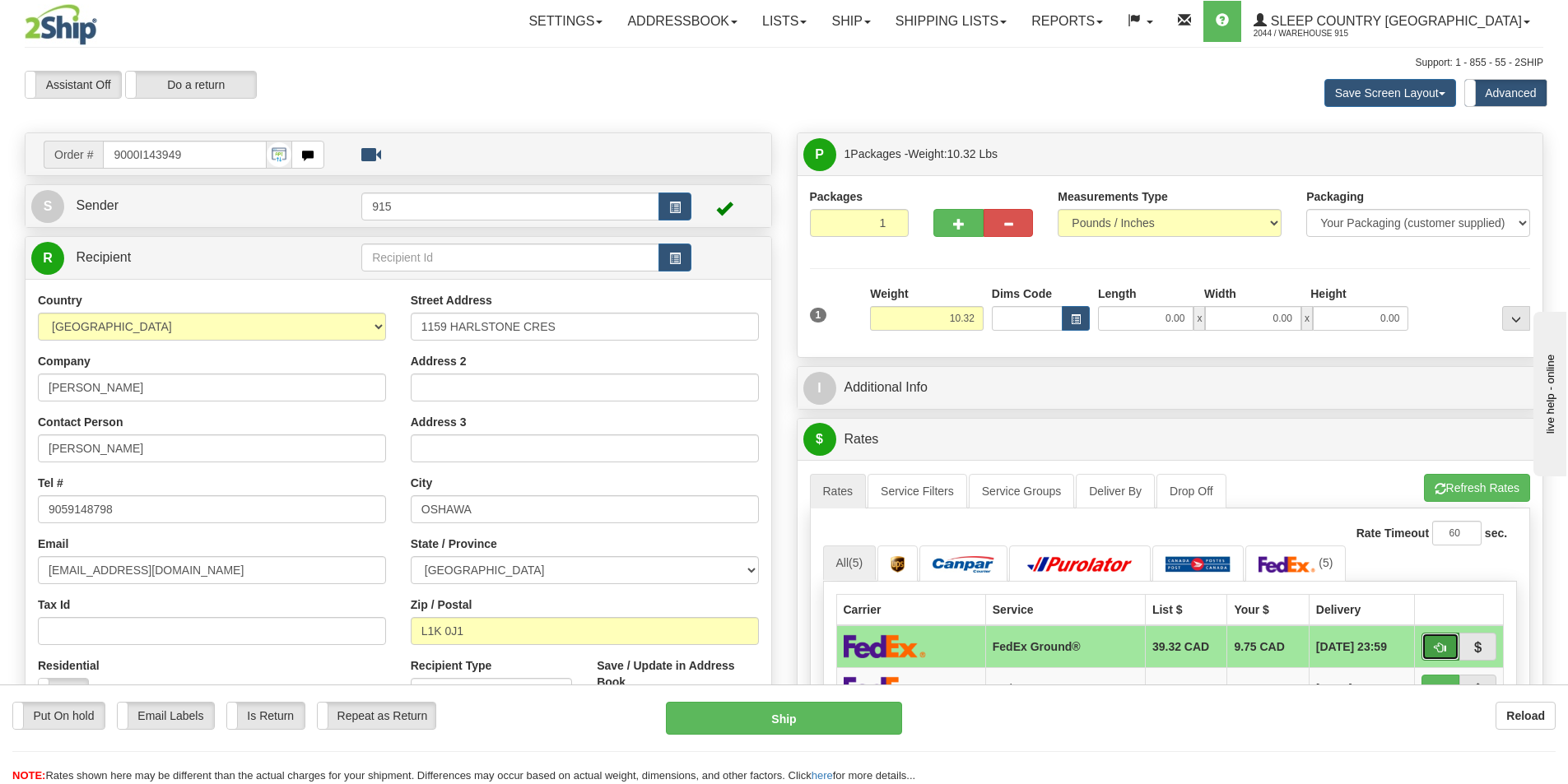
click at [1438, 643] on span "button" at bounding box center [1440, 648] width 11 height 11
type input "92"
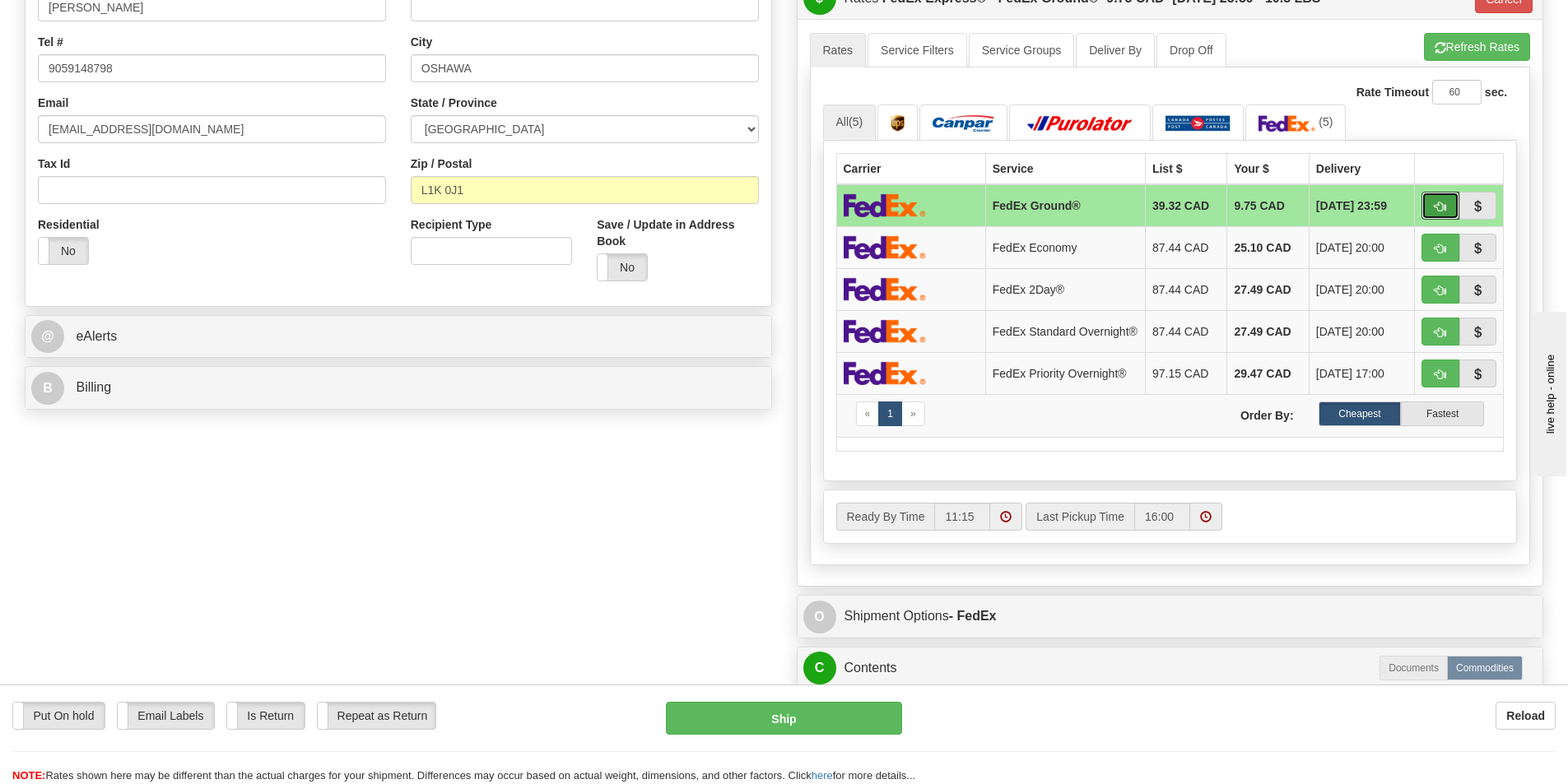
scroll to position [494, 0]
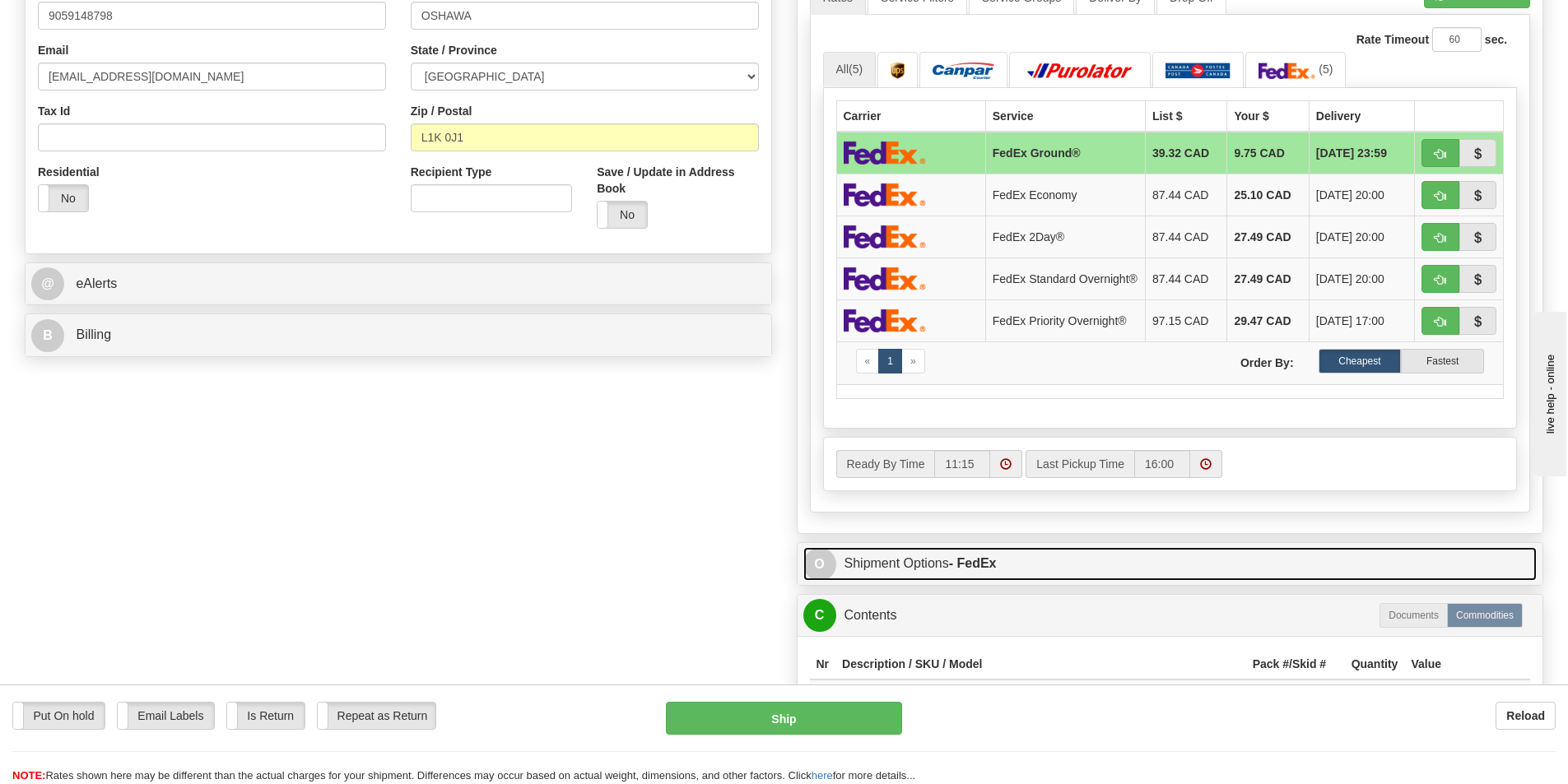
click at [973, 566] on strong "- FedEx" at bounding box center [973, 563] width 48 height 14
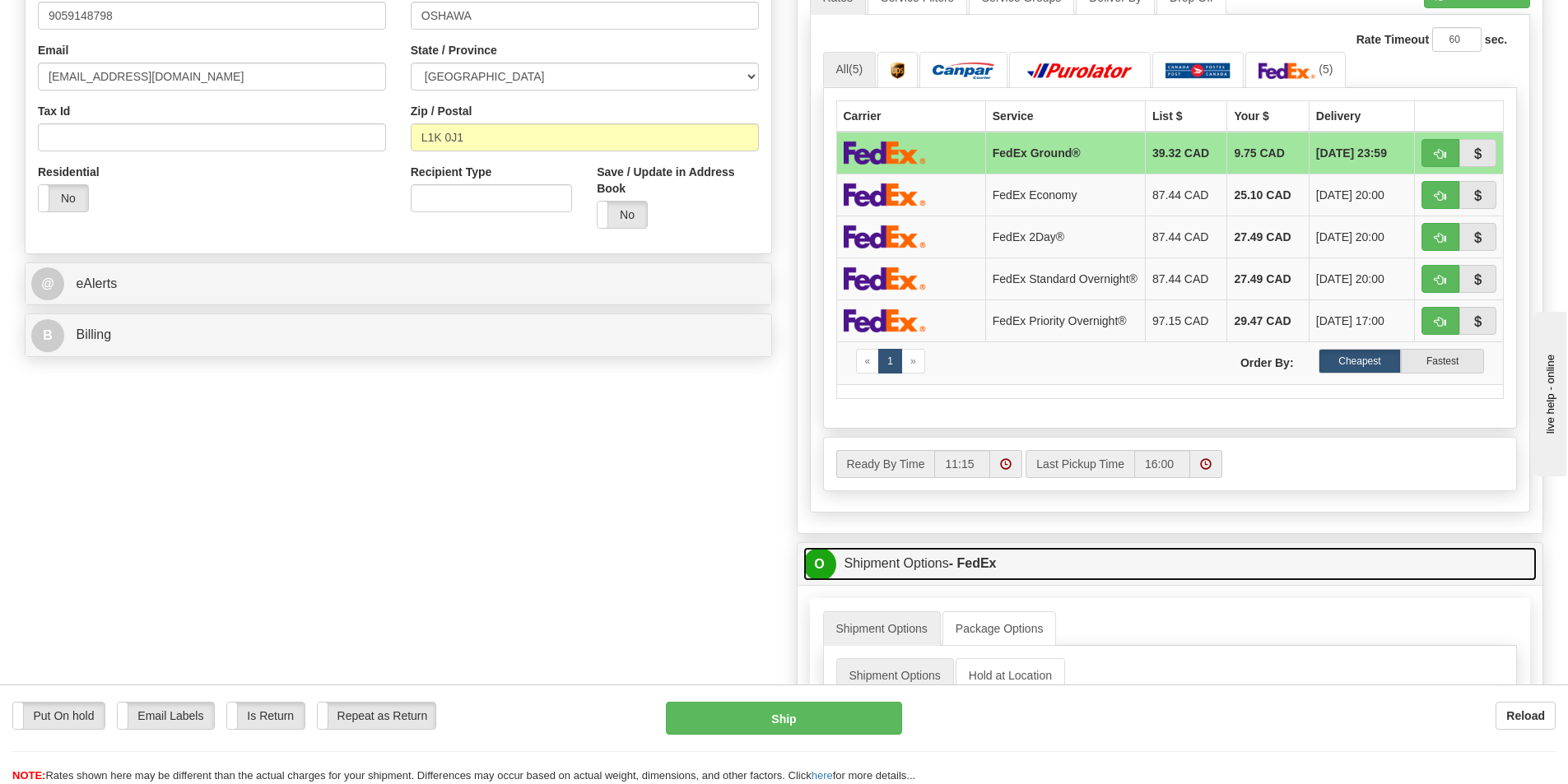
scroll to position [658, 0]
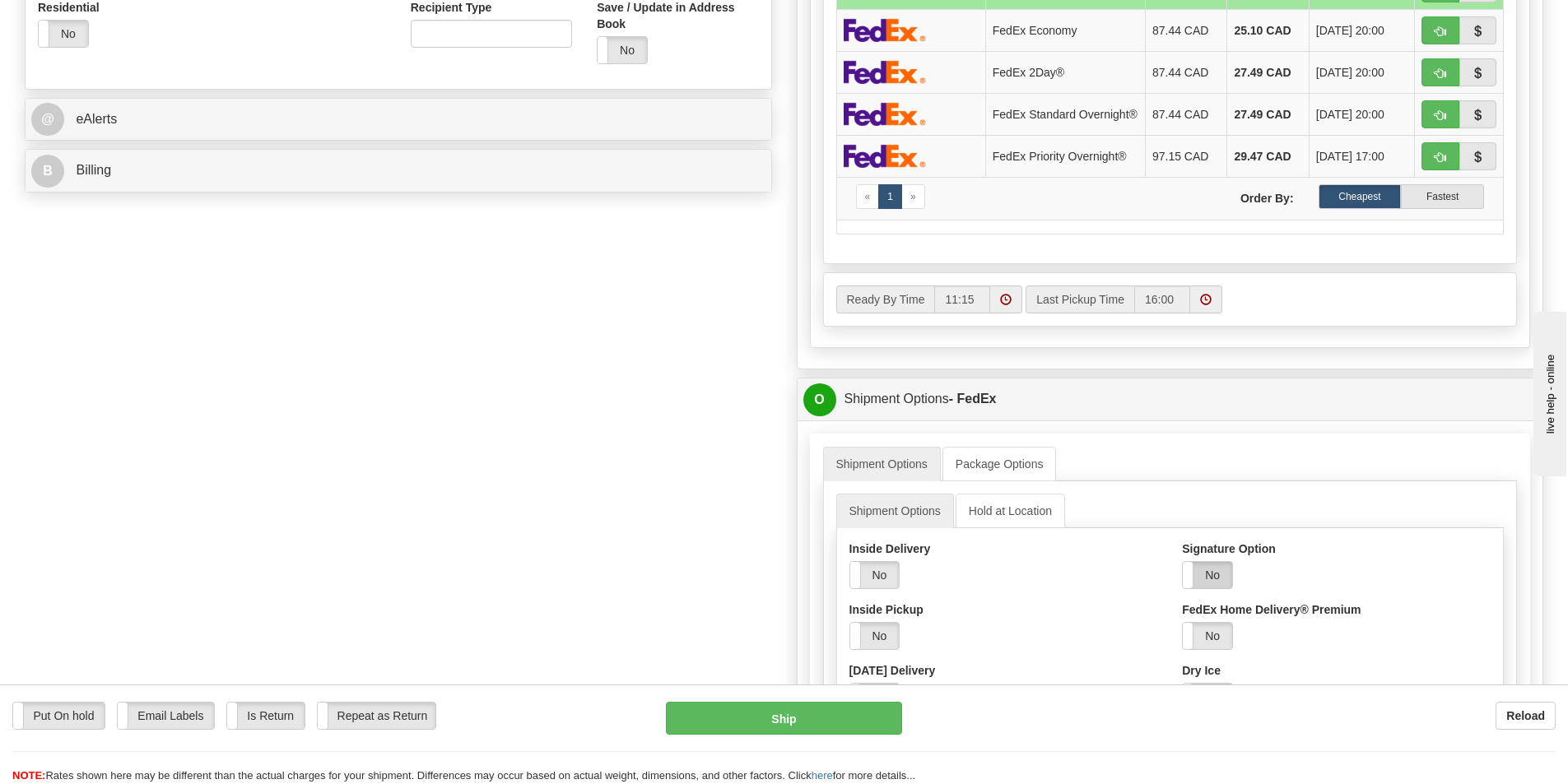
click at [1210, 577] on label "No" at bounding box center [1207, 575] width 49 height 26
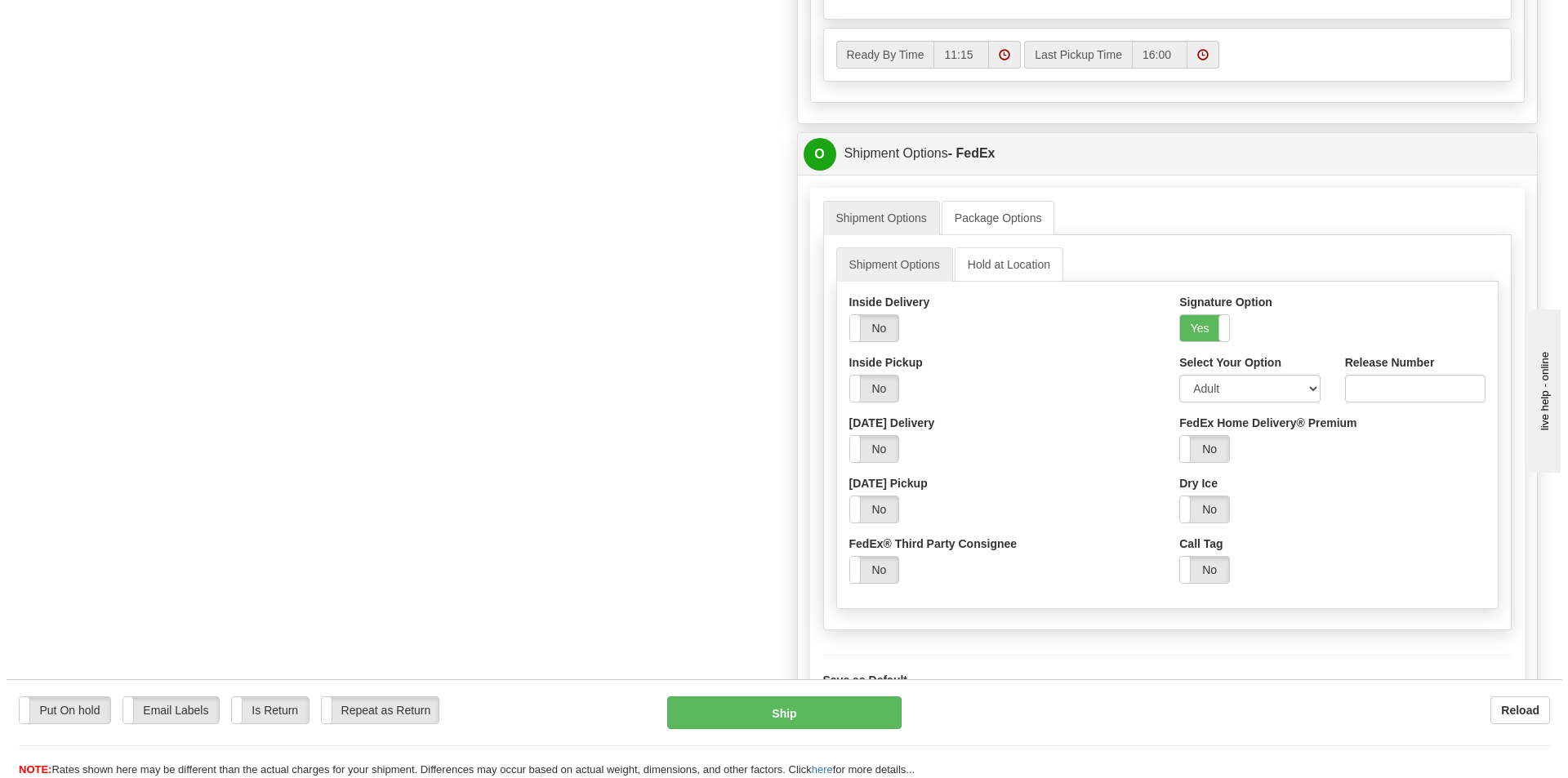
scroll to position [898, 0]
click at [1209, 399] on select "Adult Direct Indirect No Signature Required Service Default" at bounding box center [1242, 386] width 140 height 28
select select "2"
click at [1173, 376] on select "Adult Direct Indirect No Signature Required Service Default" at bounding box center [1242, 386] width 140 height 28
click at [772, 703] on button "Ship" at bounding box center [777, 713] width 234 height 33
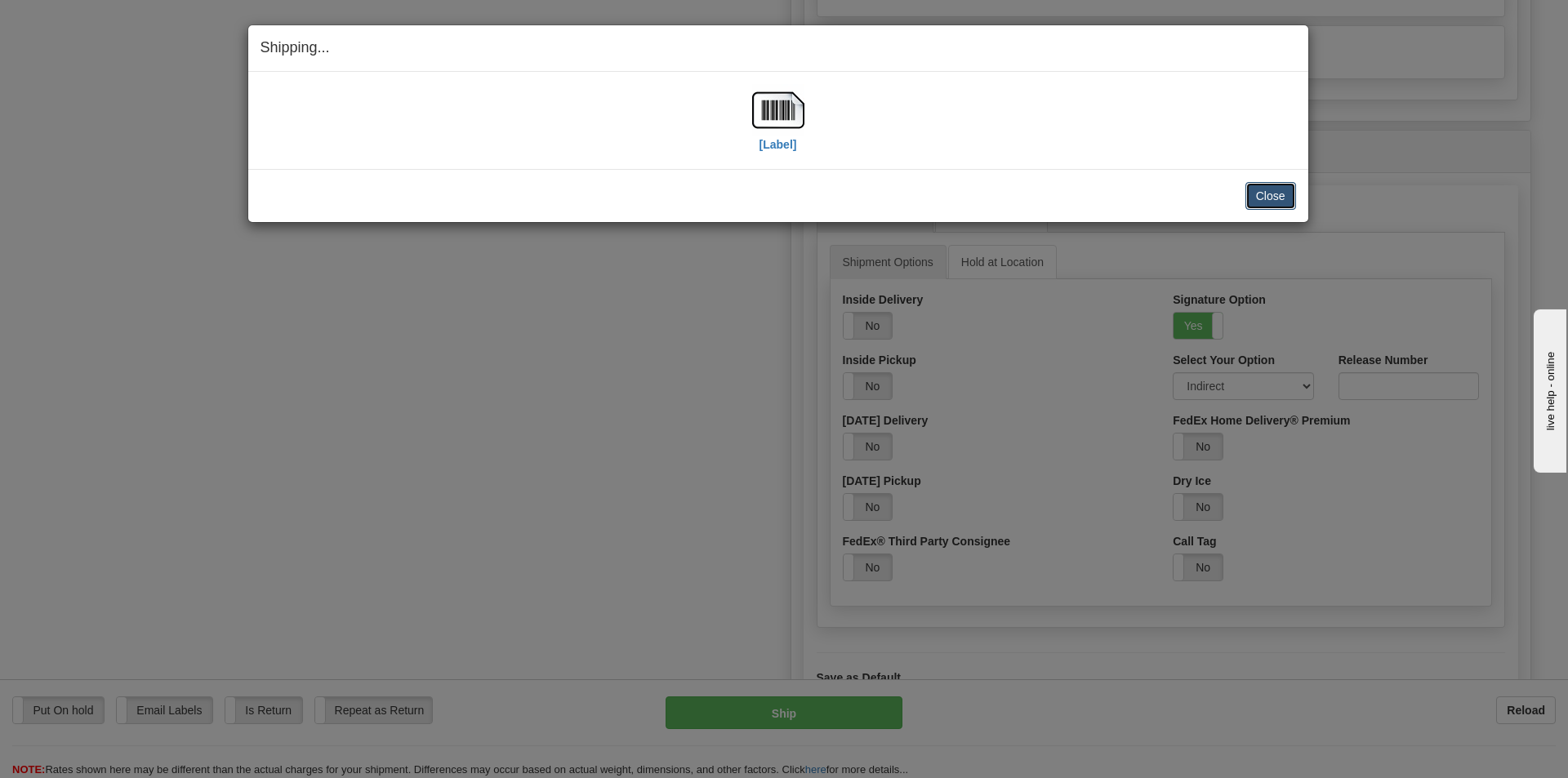
click at [1266, 194] on button "Close" at bounding box center [1270, 195] width 50 height 28
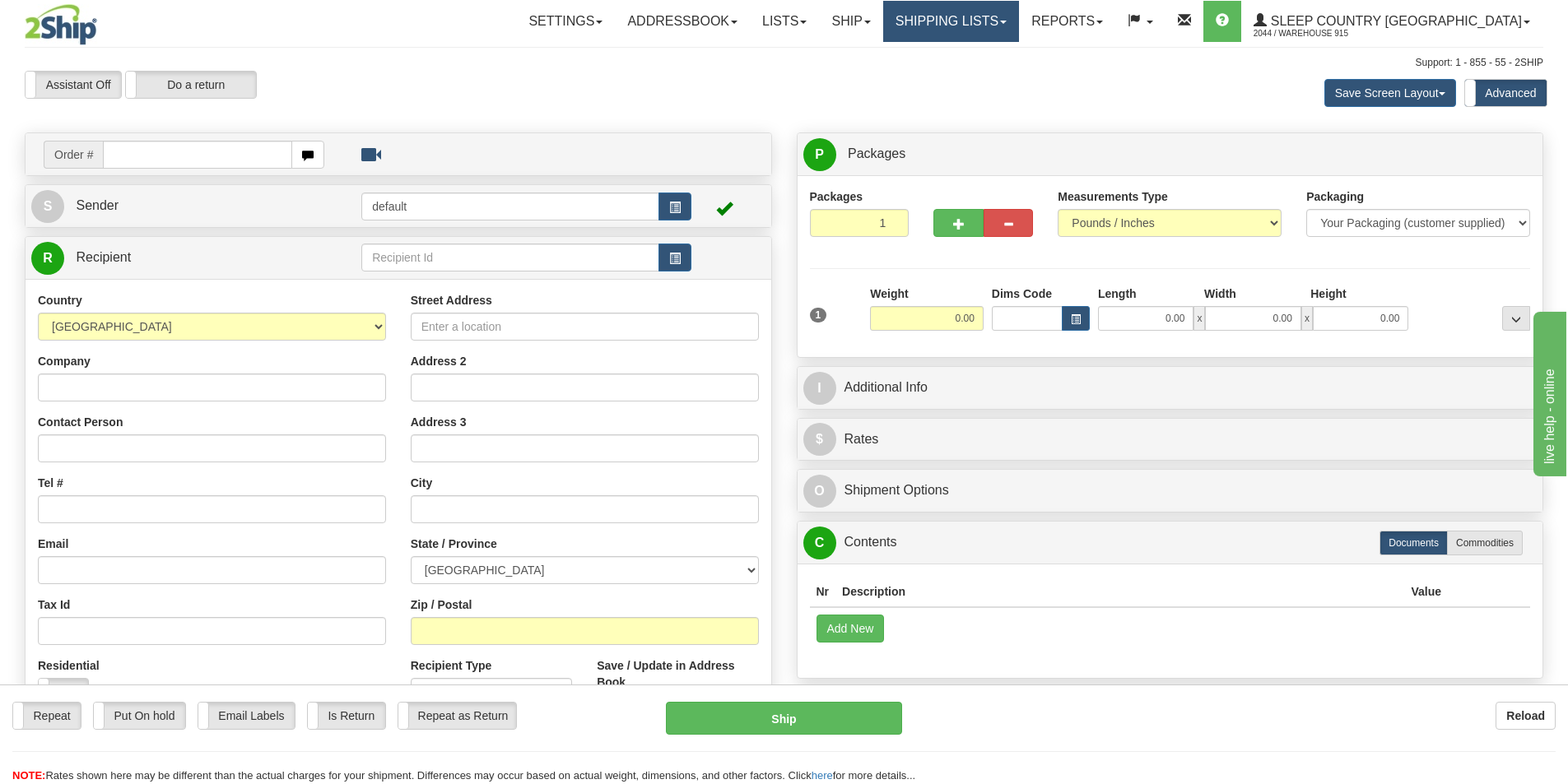
click at [1019, 14] on link "Shipping lists" at bounding box center [951, 21] width 136 height 41
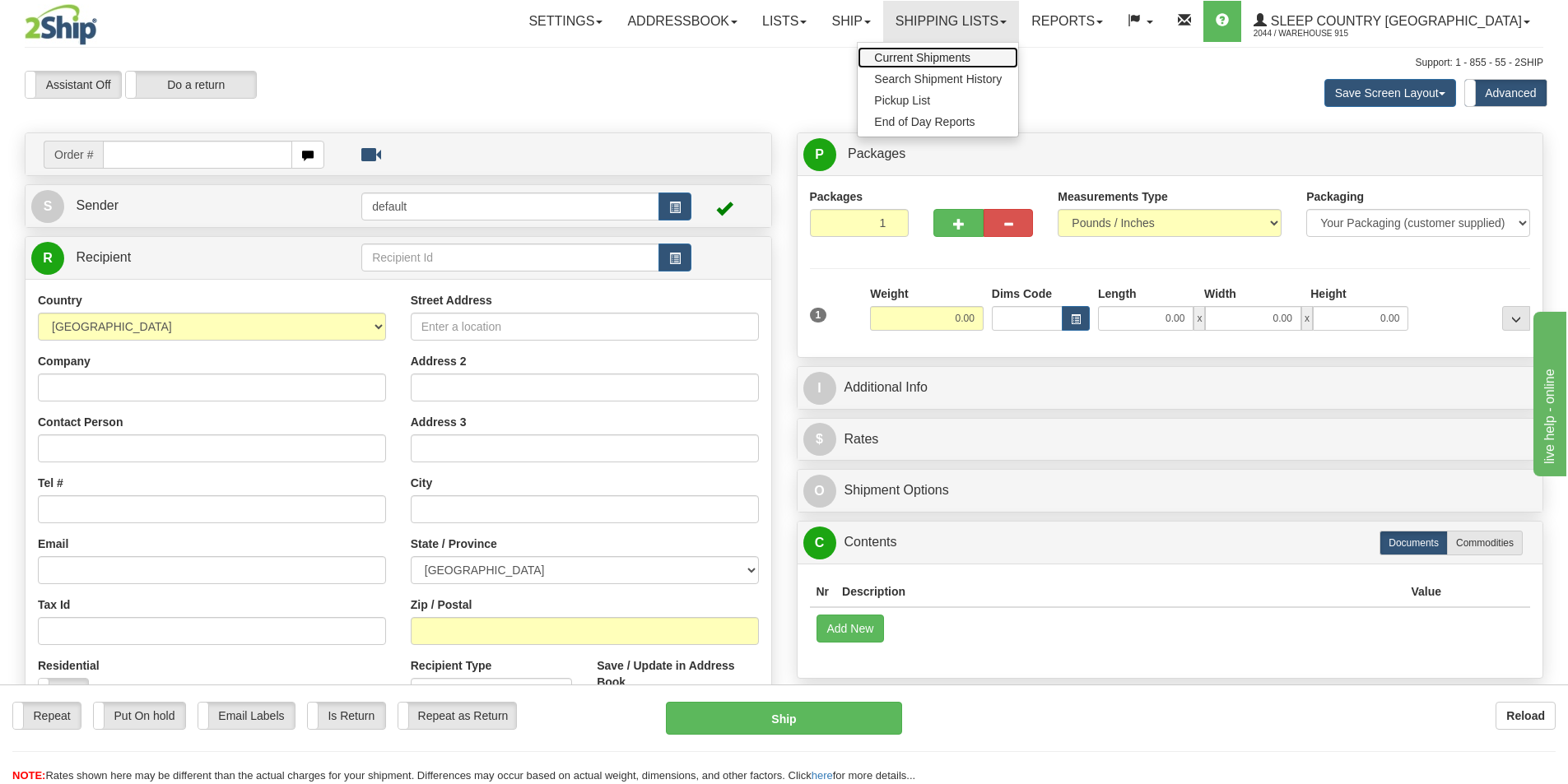
click at [1012, 49] on link "Current Shipments" at bounding box center [938, 57] width 161 height 21
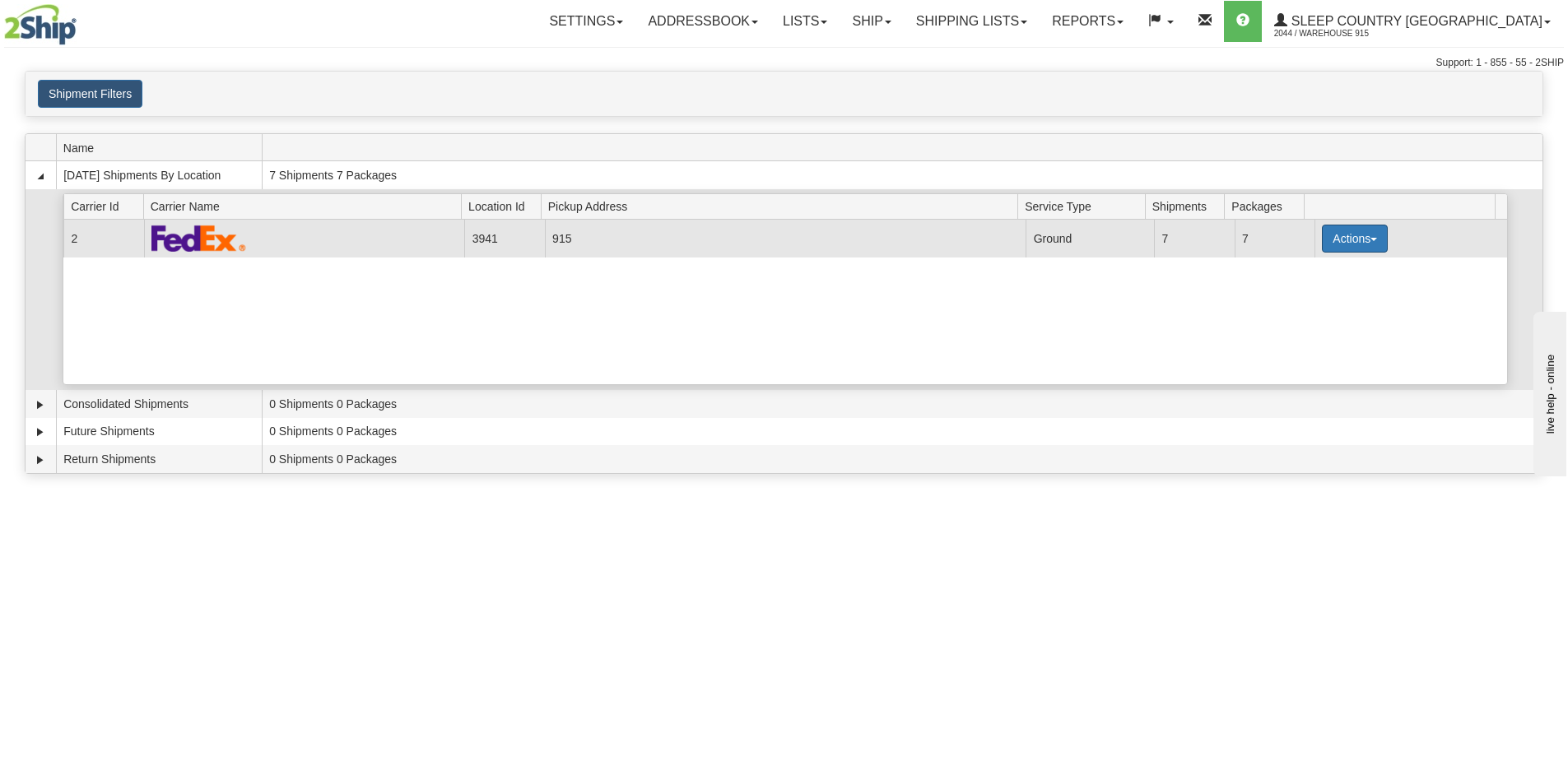
click at [1335, 243] on button "Actions" at bounding box center [1354, 239] width 66 height 28
click at [1305, 349] on span "Print" at bounding box center [1289, 354] width 33 height 11
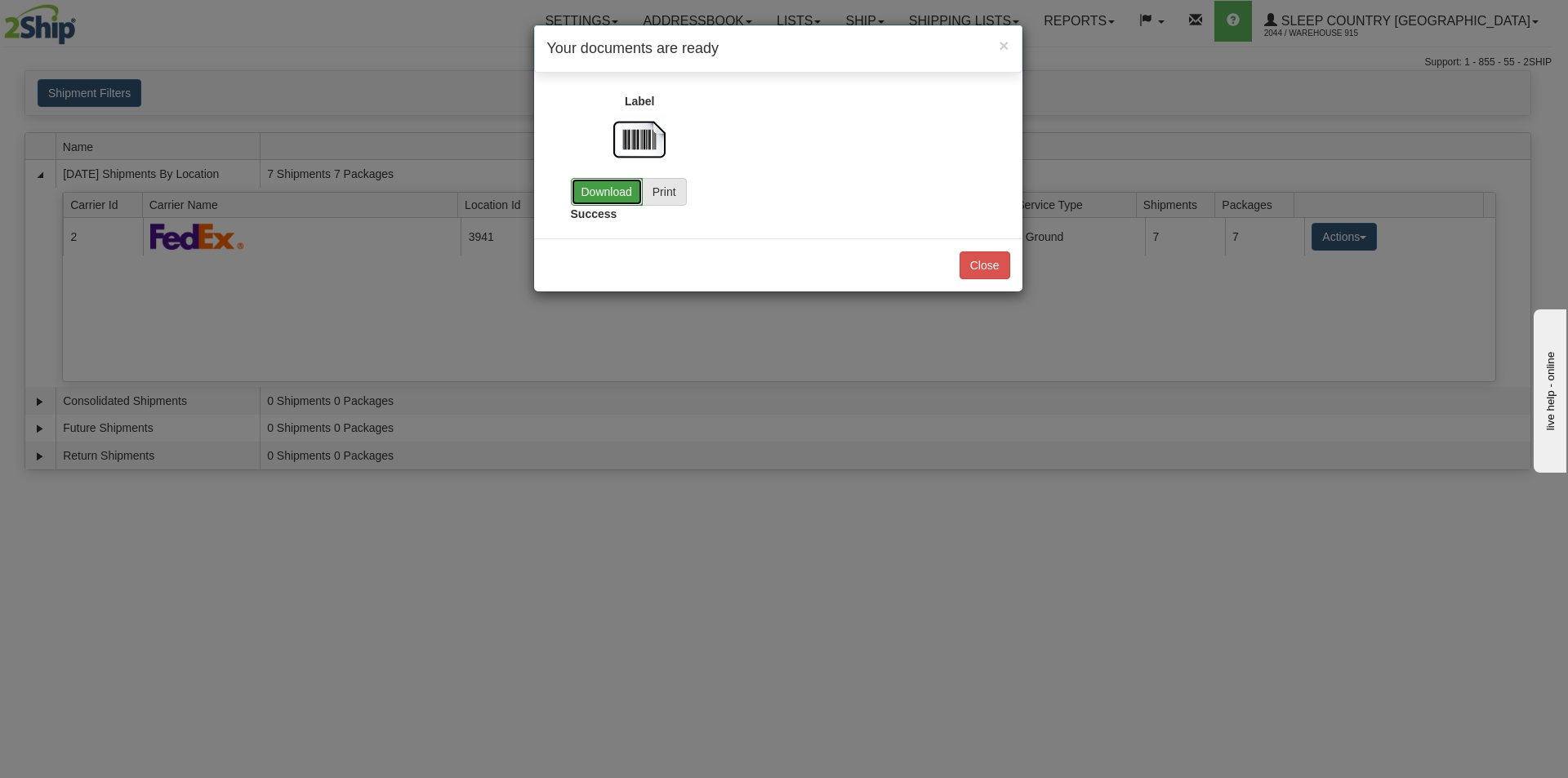
click at [627, 196] on link "Download" at bounding box center [606, 192] width 72 height 28
click at [976, 268] on button "Close" at bounding box center [984, 265] width 50 height 28
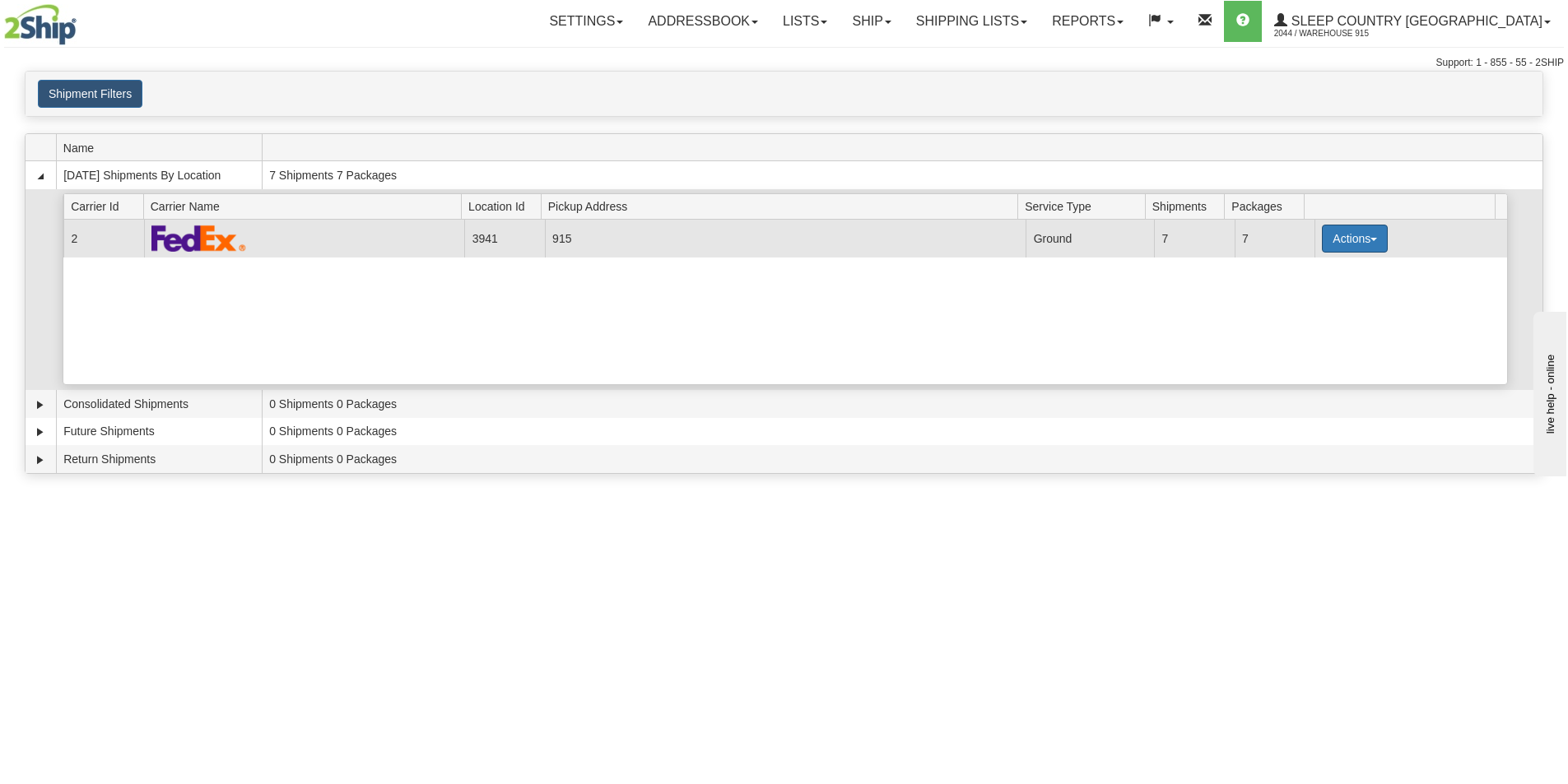
click at [1365, 235] on button "Actions" at bounding box center [1354, 239] width 66 height 28
click at [1303, 292] on span "Close" at bounding box center [1290, 290] width 38 height 11
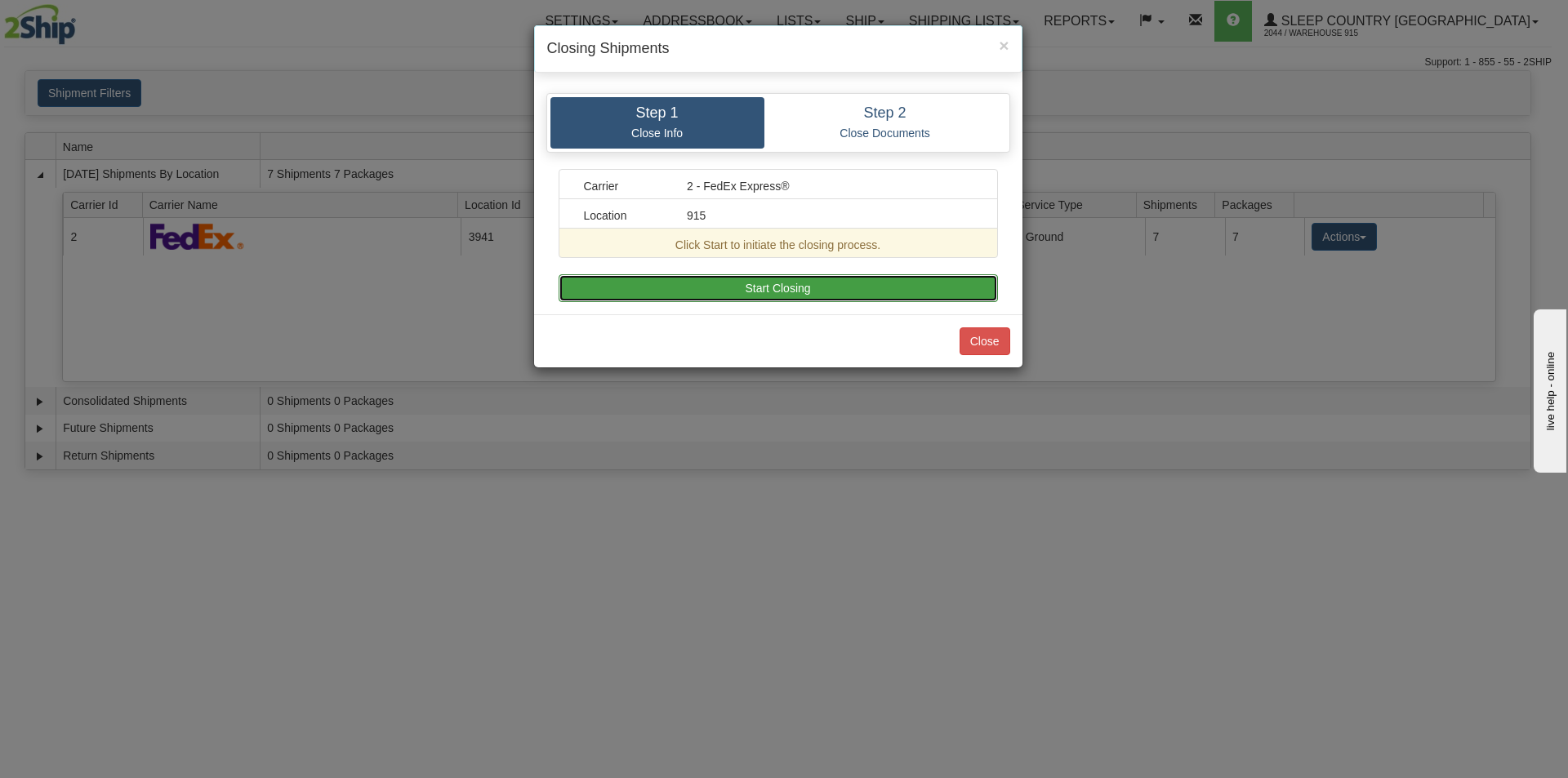
click at [738, 280] on button "Start Closing" at bounding box center [778, 288] width 439 height 28
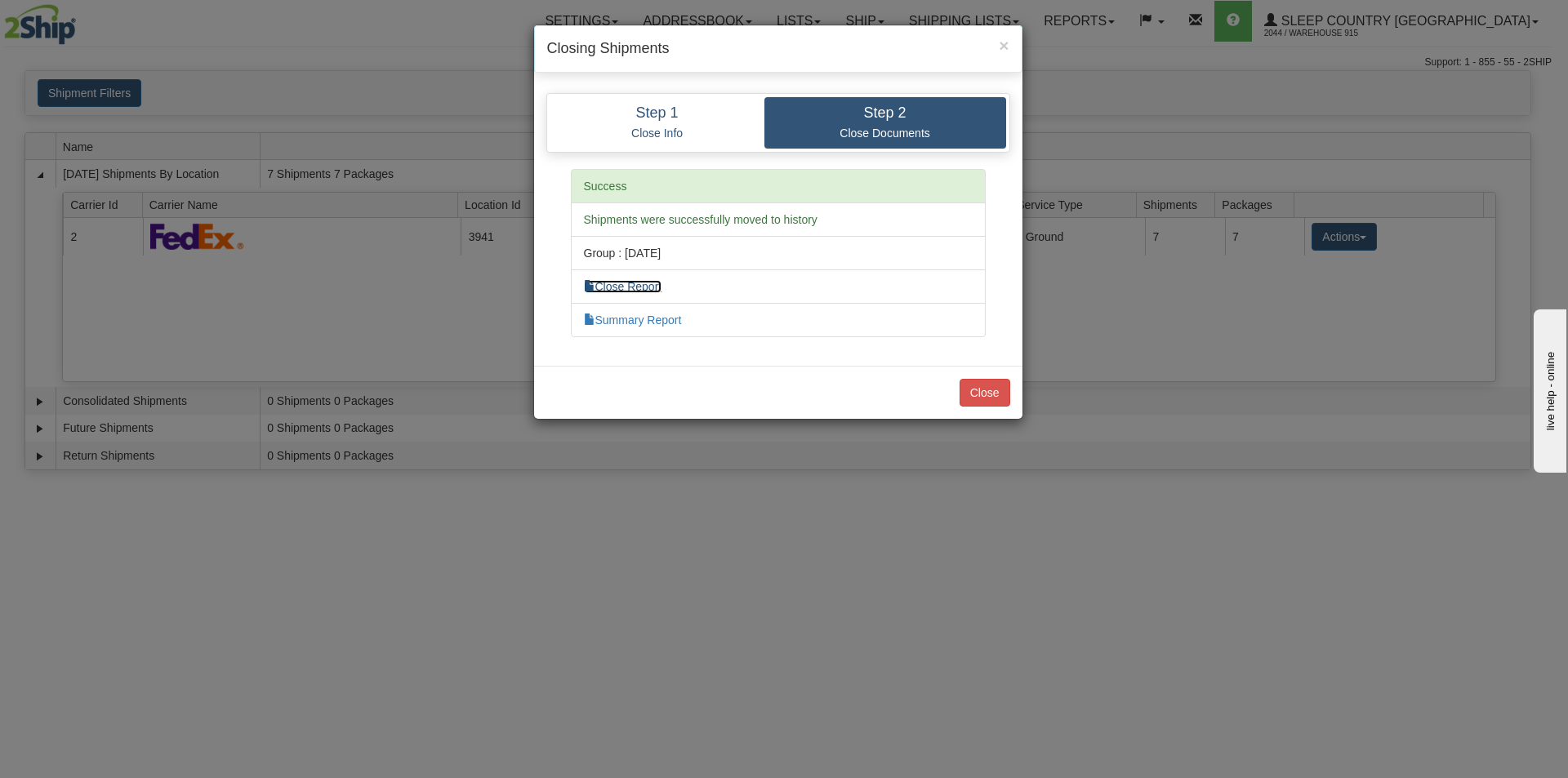
click at [628, 284] on link "Close Report" at bounding box center [622, 286] width 78 height 13
click at [984, 398] on button "Close" at bounding box center [984, 393] width 50 height 28
